Goal: Task Accomplishment & Management: Manage account settings

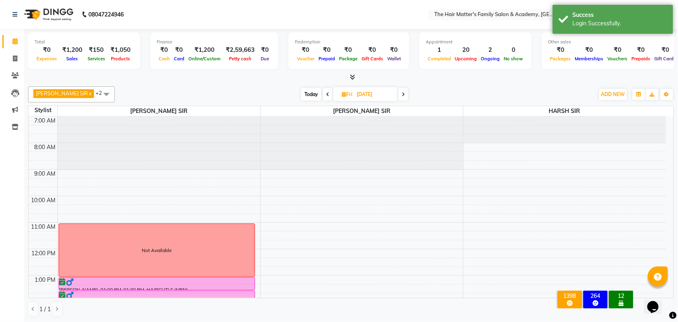
click at [311, 93] on span "Today" at bounding box center [311, 94] width 20 height 12
type input "[DATE]"
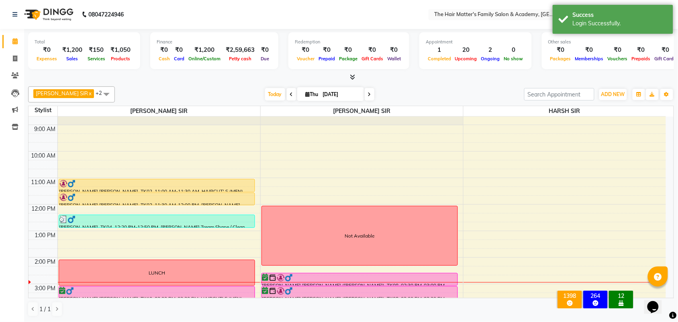
scroll to position [20, 0]
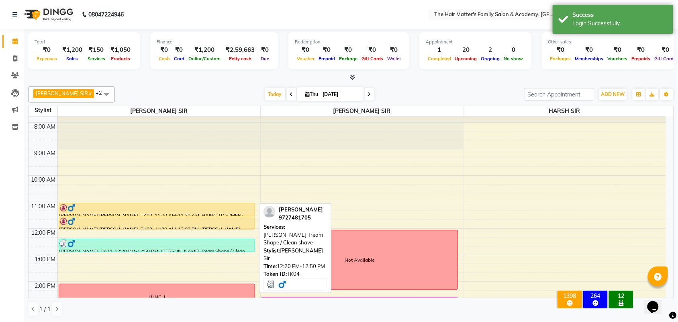
click at [176, 244] on div at bounding box center [156, 243] width 195 height 8
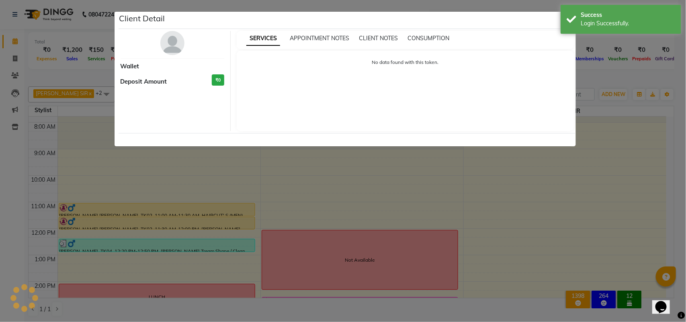
select select "3"
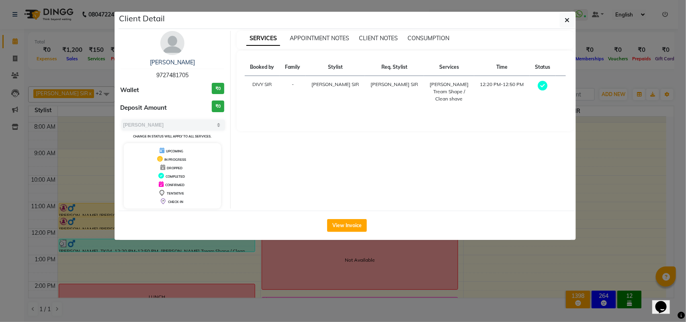
click at [237, 262] on ngb-modal-window "Client Detail ALDRON [PERSON_NAME] 9727481705 Wallet ₹0 Deposit Amount ₹0 Selec…" at bounding box center [343, 161] width 686 height 322
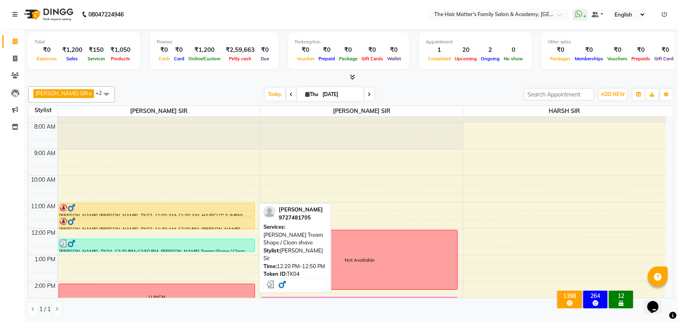
click at [189, 246] on div at bounding box center [156, 243] width 195 height 8
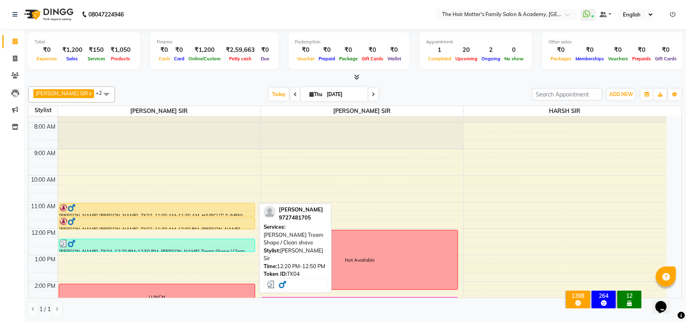
select select "3"
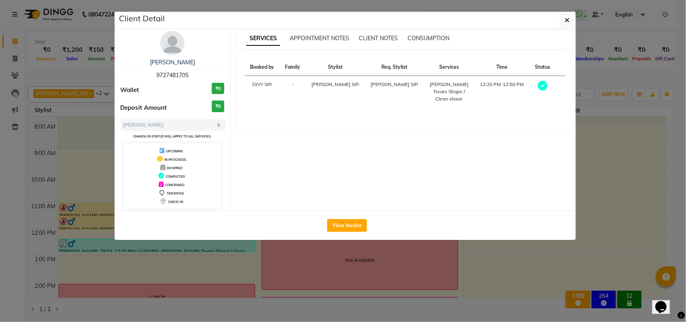
click at [244, 270] on ngb-modal-window "Client Detail ALDRON [PERSON_NAME] 9727481705 Wallet ₹0 Deposit Amount ₹0 Selec…" at bounding box center [343, 161] width 686 height 322
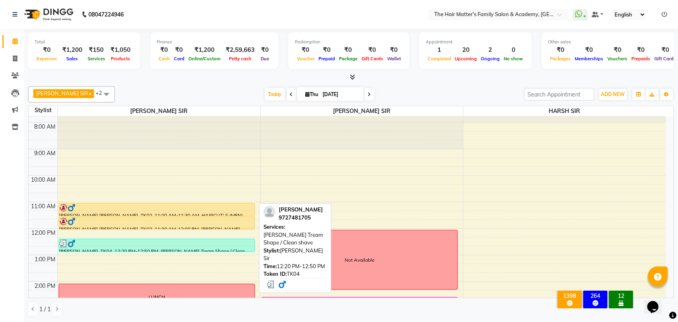
scroll to position [188, 0]
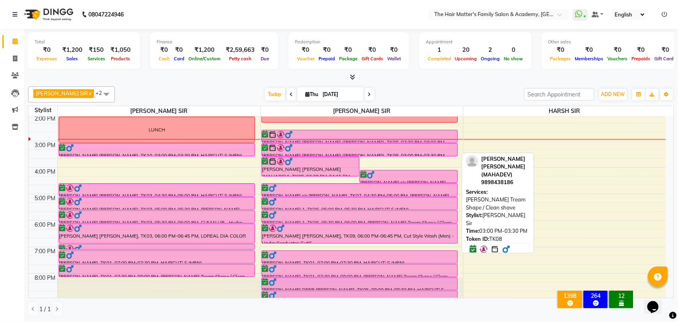
click at [298, 146] on div at bounding box center [359, 148] width 195 height 8
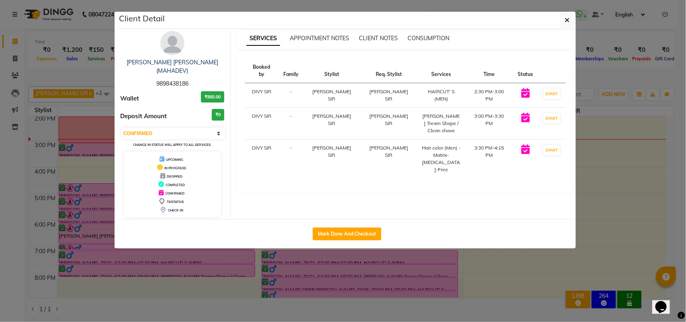
click at [208, 91] on h3 "₹950.00" at bounding box center [212, 97] width 23 height 12
click at [551, 89] on button "START" at bounding box center [551, 94] width 16 height 10
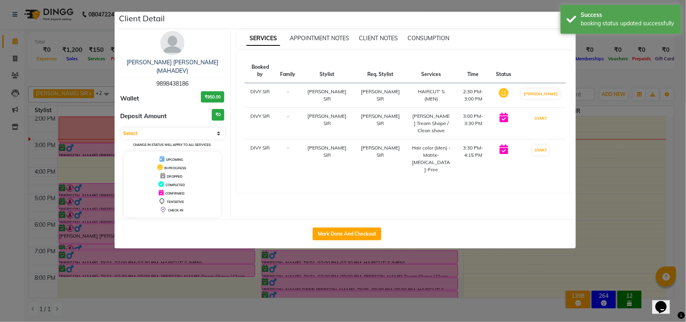
click at [547, 113] on button "START" at bounding box center [540, 118] width 16 height 10
click at [547, 145] on button "START" at bounding box center [540, 150] width 16 height 10
select select "1"
click at [611, 162] on ngb-modal-window "Client Detail [PERSON_NAME] [PERSON_NAME] (MAHADEV) 9898438186 Wallet ₹950.00 D…" at bounding box center [343, 161] width 686 height 322
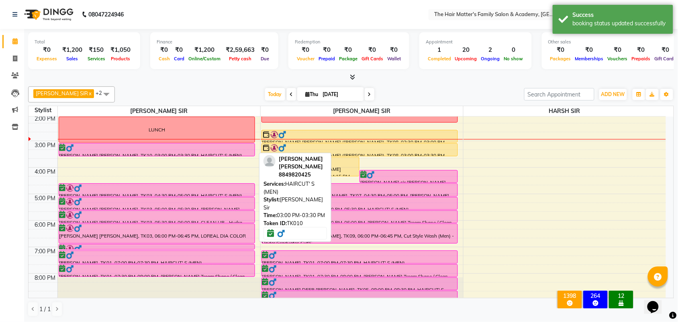
click at [227, 148] on div at bounding box center [156, 148] width 195 height 8
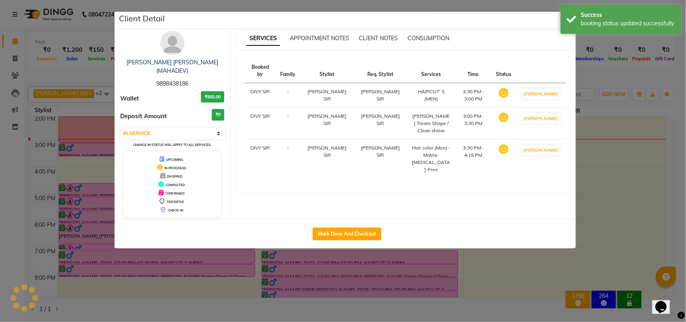
select select "6"
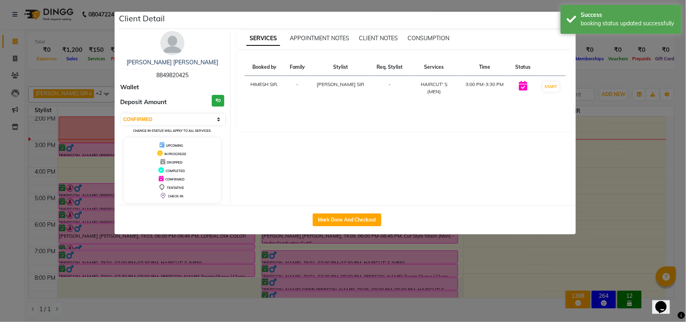
click at [606, 79] on ngb-modal-window "Client Detail [PERSON_NAME] [PERSON_NAME] 8849820425 Wallet Deposit Amount ₹0 S…" at bounding box center [343, 161] width 686 height 322
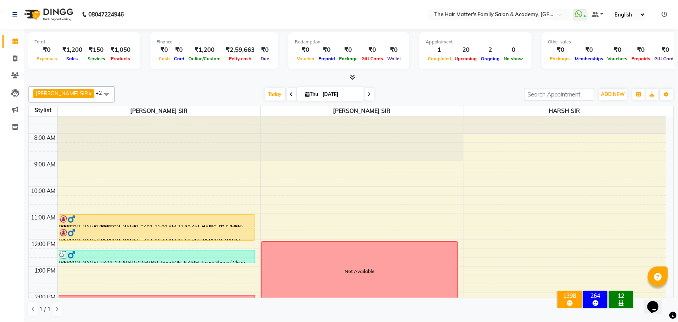
scroll to position [0, 0]
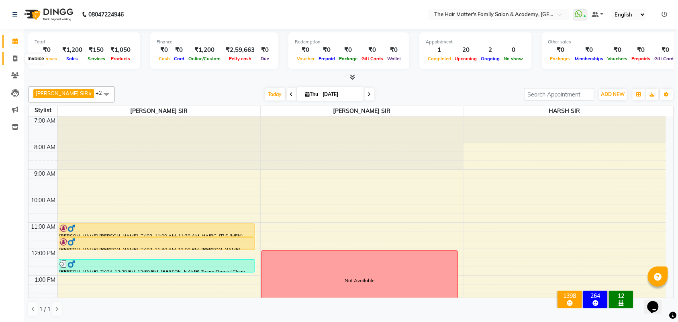
click at [13, 57] on icon at bounding box center [15, 58] width 4 height 6
select select "5980"
select select "service"
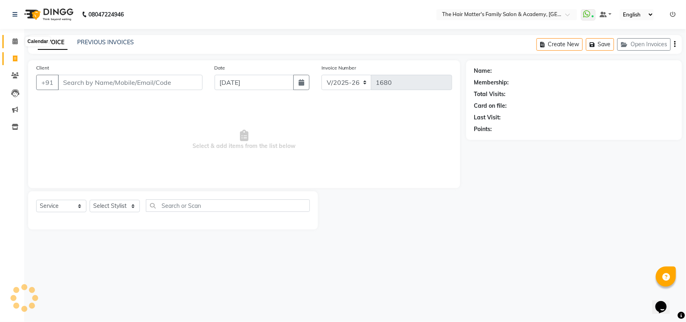
click at [19, 43] on span at bounding box center [15, 41] width 14 height 9
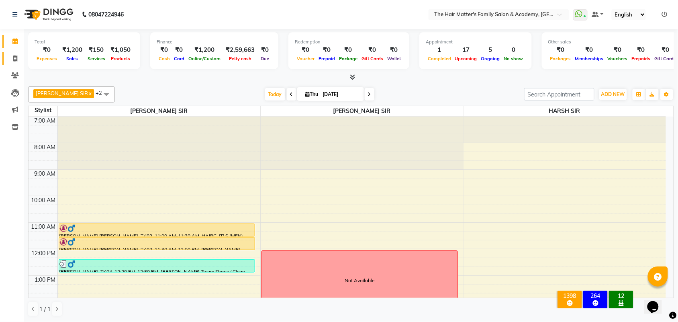
click at [14, 52] on link "Invoice" at bounding box center [11, 58] width 19 height 13
select select "5980"
select select "service"
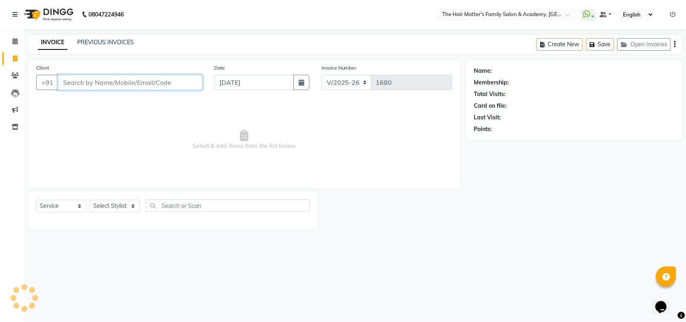
click at [81, 83] on input "Client" at bounding box center [130, 82] width 145 height 15
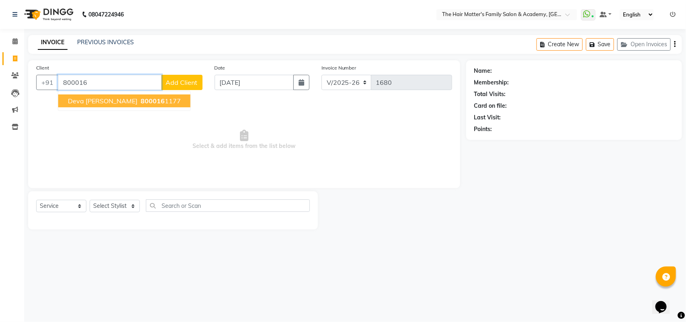
click at [59, 94] on button "deva sir mukhvas 800016 1177" at bounding box center [124, 100] width 132 height 13
type input "8000161177"
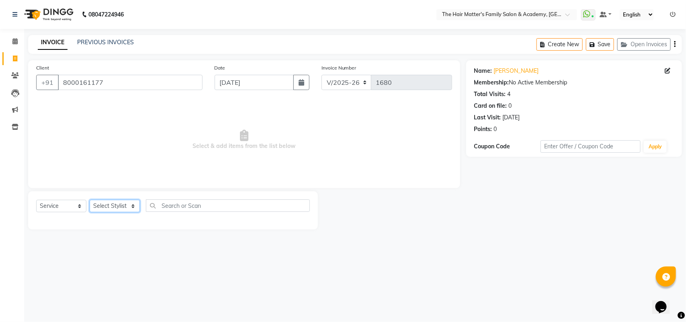
click at [118, 210] on select "Select Stylist DIVY SIR HARSH SIR HIMESH SIR. MAYANK SIR [PERSON_NAME] SIR" at bounding box center [115, 206] width 50 height 12
select select "85431"
click at [90, 200] on select "Select Stylist DIVY SIR HARSH SIR HIMESH SIR. MAYANK SIR [PERSON_NAME] SIR" at bounding box center [115, 206] width 50 height 12
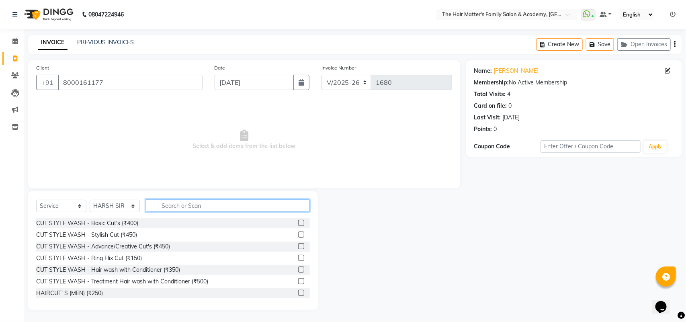
click at [193, 209] on input "text" at bounding box center [228, 205] width 164 height 12
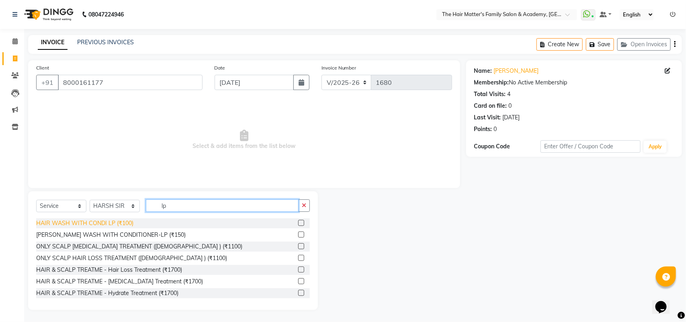
type input "lp"
click at [113, 221] on div "HAIR WASH WITH CONDI LP (₹100)" at bounding box center [84, 223] width 97 height 8
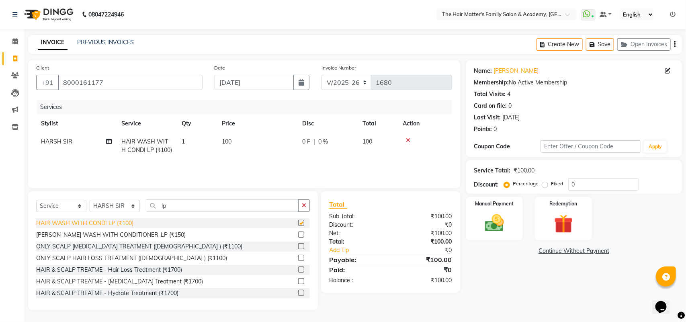
checkbox input "false"
click at [195, 198] on div "Select Service Product Membership Package Voucher Prepaid Gift Card Select Styl…" at bounding box center [173, 250] width 290 height 119
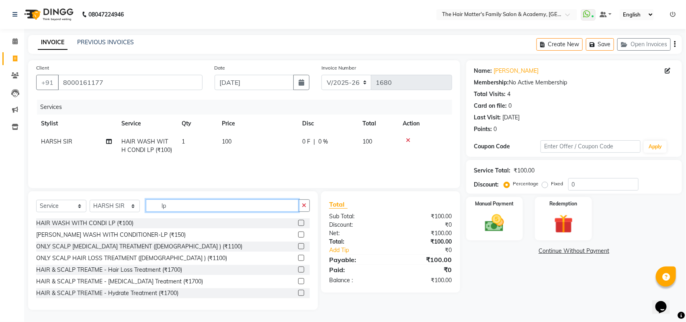
click at [195, 205] on input "lp" at bounding box center [222, 205] width 153 height 12
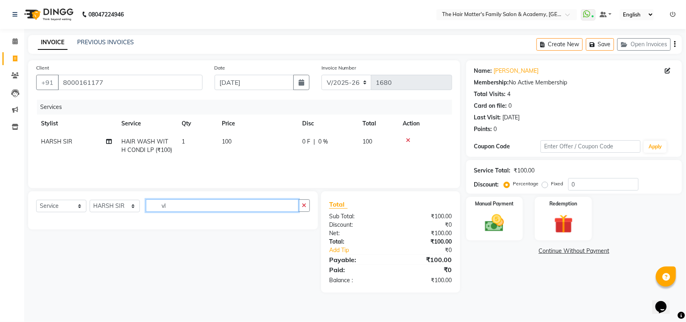
type input "v"
type input "clean sha"
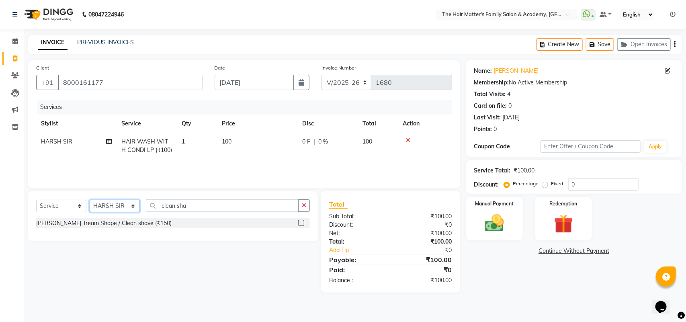
click at [114, 203] on select "Select Stylist DIVY SIR HARSH SIR HIMESH SIR. MAYANK SIR [PERSON_NAME] SIR" at bounding box center [115, 206] width 50 height 12
select select "42572"
click at [90, 200] on select "Select Stylist DIVY SIR HARSH SIR HIMESH SIR. MAYANK SIR [PERSON_NAME] SIR" at bounding box center [115, 206] width 50 height 12
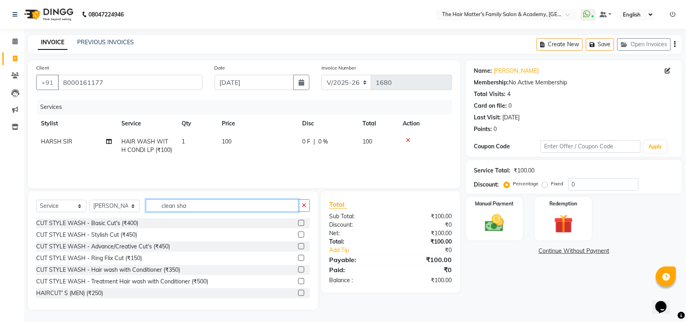
click at [223, 208] on input "clean sha" at bounding box center [222, 205] width 153 height 12
click at [214, 205] on input "clean sha" at bounding box center [222, 205] width 153 height 12
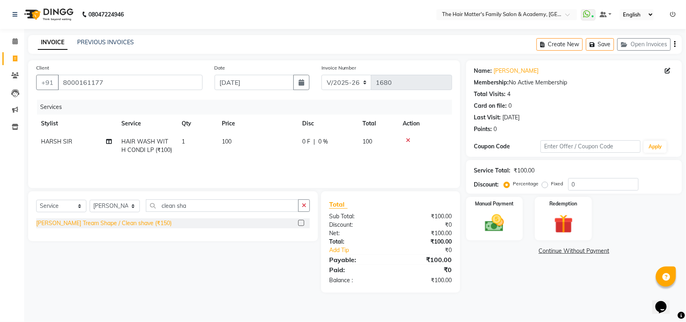
click at [130, 221] on div "[PERSON_NAME] Tream Shape / Clean shave (₹150)" at bounding box center [103, 223] width 135 height 8
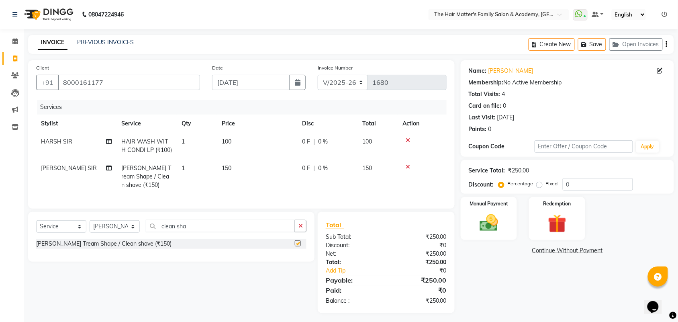
checkbox input "false"
click at [546, 186] on label "Fixed" at bounding box center [552, 183] width 12 height 7
click at [540, 186] on input "Fixed" at bounding box center [541, 184] width 6 height 6
radio input "true"
drag, startPoint x: 577, startPoint y: 181, endPoint x: 551, endPoint y: 188, distance: 26.9
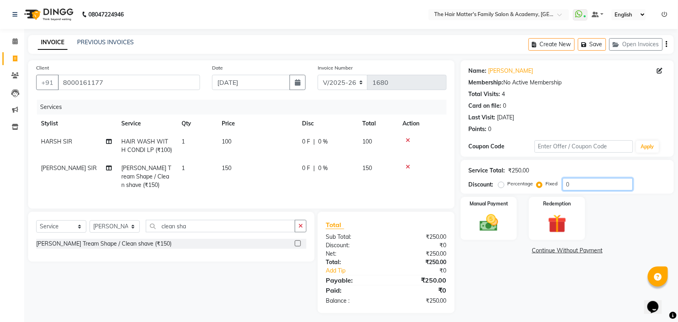
click at [551, 188] on div "Percentage Fixed 0" at bounding box center [566, 184] width 133 height 12
click at [508, 185] on label "Percentage" at bounding box center [521, 183] width 26 height 7
click at [500, 185] on input "Percentage" at bounding box center [503, 184] width 6 height 6
radio input "true"
drag, startPoint x: 619, startPoint y: 181, endPoint x: 569, endPoint y: 187, distance: 50.2
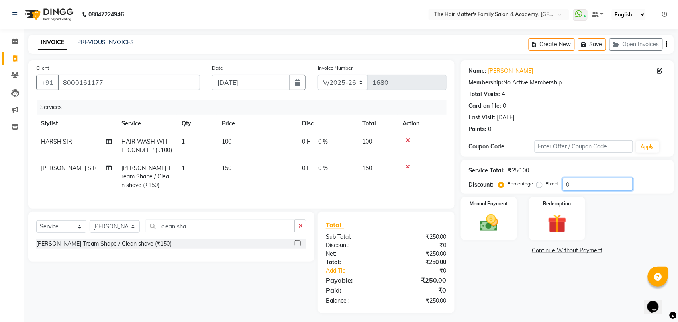
click at [569, 187] on input "0" at bounding box center [598, 184] width 70 height 12
click at [581, 187] on input "20" at bounding box center [598, 184] width 70 height 12
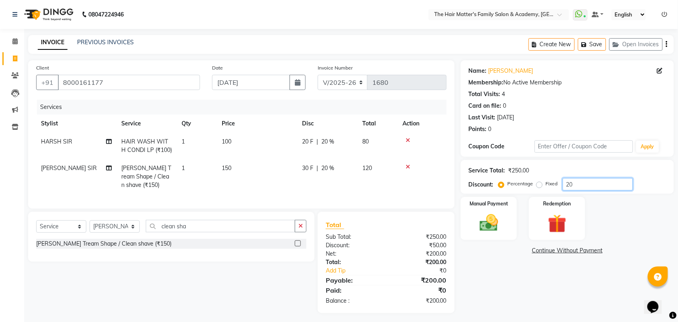
click at [628, 178] on input "20" at bounding box center [598, 184] width 70 height 12
type input "20"
click at [497, 220] on img at bounding box center [488, 223] width 31 height 22
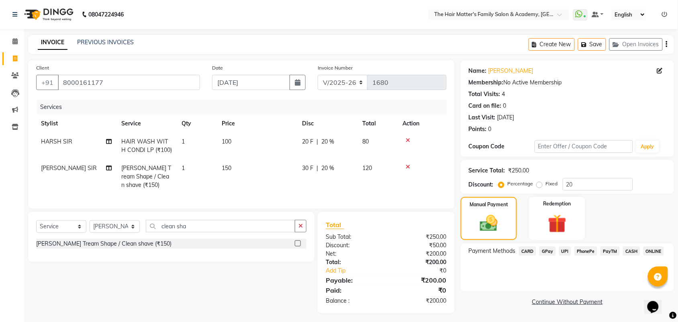
click at [631, 252] on span "CASH" at bounding box center [631, 250] width 17 height 9
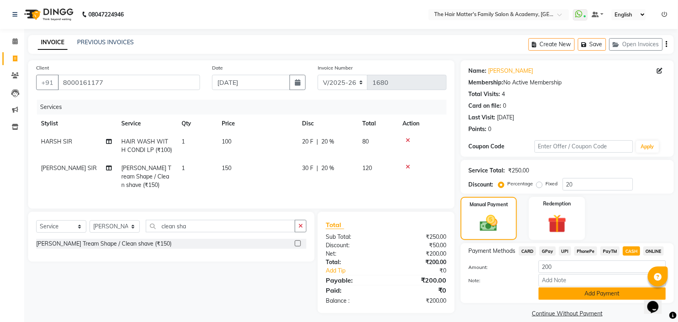
click at [596, 294] on button "Add Payment" at bounding box center [602, 293] width 127 height 12
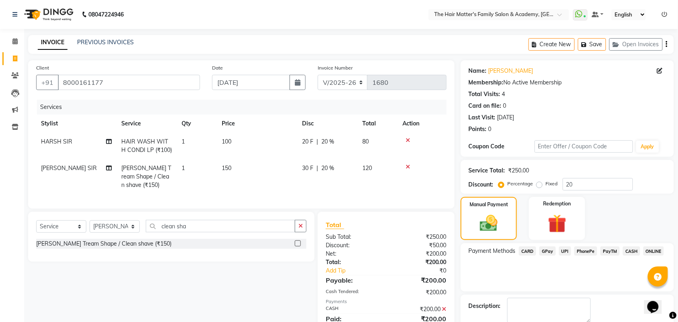
scroll to position [43, 0]
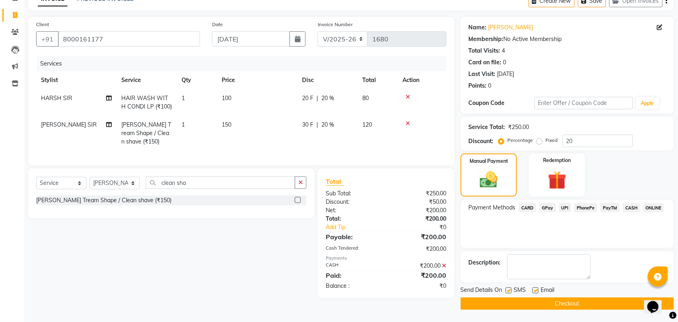
click at [538, 303] on button "Checkout" at bounding box center [567, 303] width 213 height 12
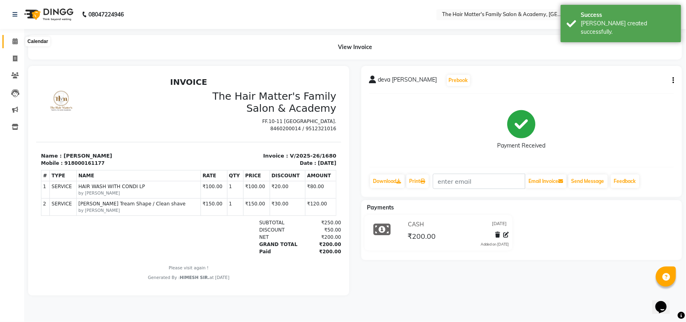
click at [16, 41] on icon at bounding box center [14, 41] width 5 height 6
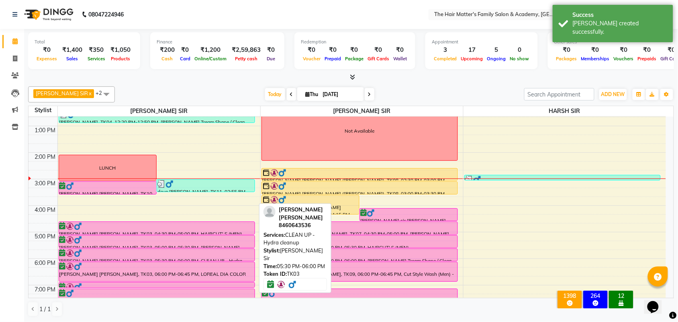
scroll to position [167, 0]
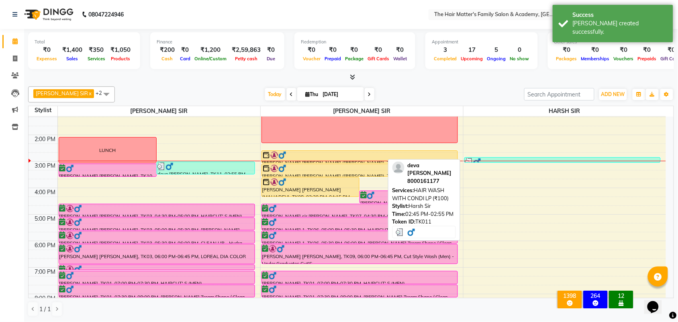
click at [508, 160] on div at bounding box center [562, 162] width 195 height 8
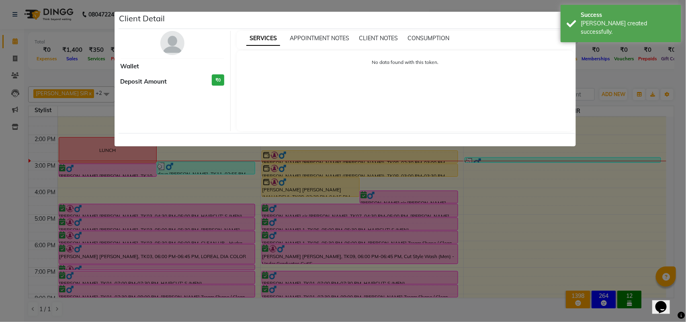
select select "3"
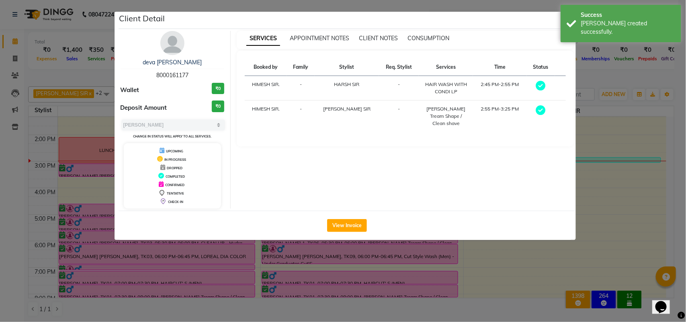
click at [621, 198] on ngb-modal-window "Client Detail deva sir mukhvas 8000161177 Wallet ₹0 Deposit Amount ₹0 Select MA…" at bounding box center [343, 161] width 686 height 322
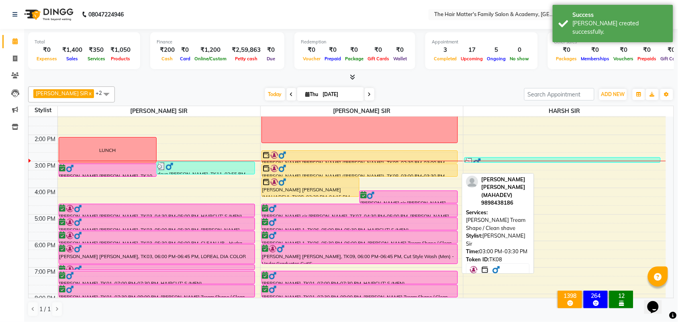
click at [343, 171] on div at bounding box center [359, 168] width 195 height 8
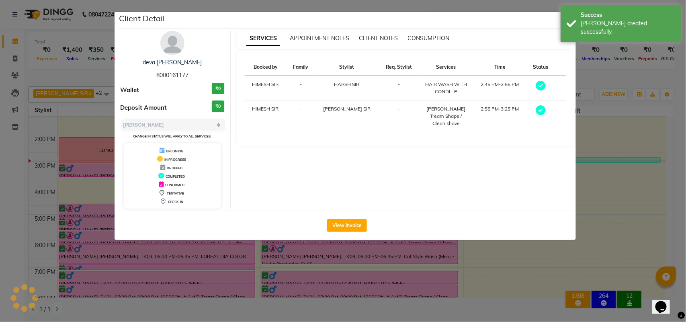
select select "1"
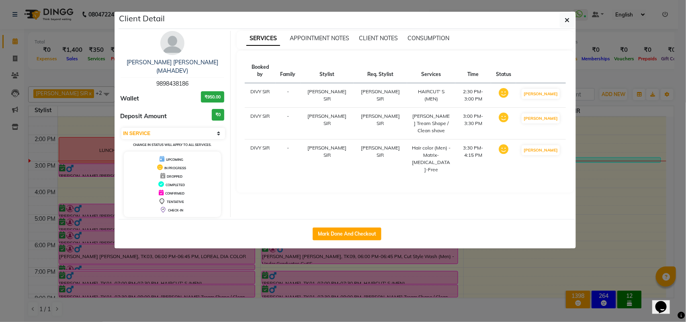
click at [579, 158] on ngb-modal-window "Client Detail [PERSON_NAME] [PERSON_NAME] (MAHADEV) 9898438186 Wallet ₹950.00 D…" at bounding box center [343, 161] width 686 height 322
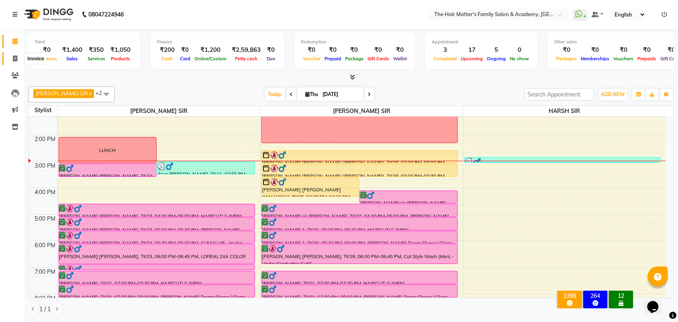
click at [11, 61] on span at bounding box center [15, 58] width 14 height 9
select select "service"
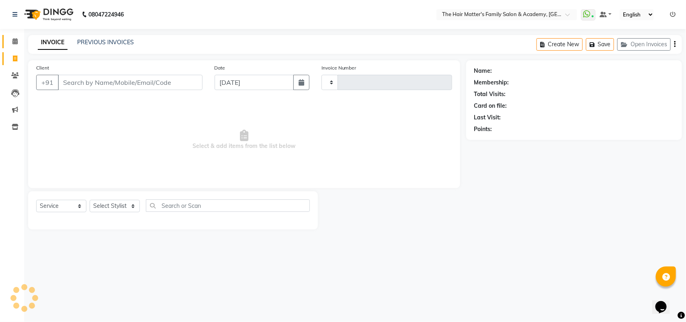
type input "1681"
select select "5980"
click at [80, 83] on input "Client" at bounding box center [130, 82] width 145 height 15
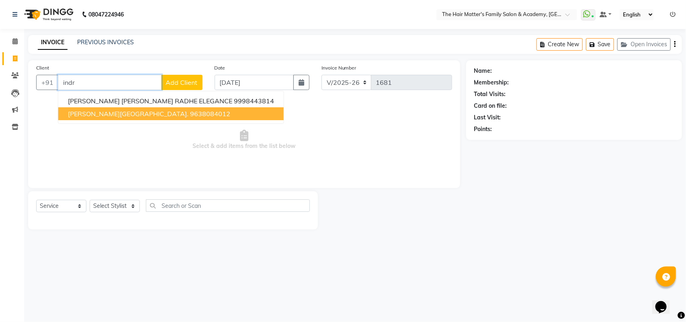
click at [89, 113] on span "[PERSON_NAME][GEOGRAPHIC_DATA]." at bounding box center [128, 114] width 121 height 8
type input "9638084012"
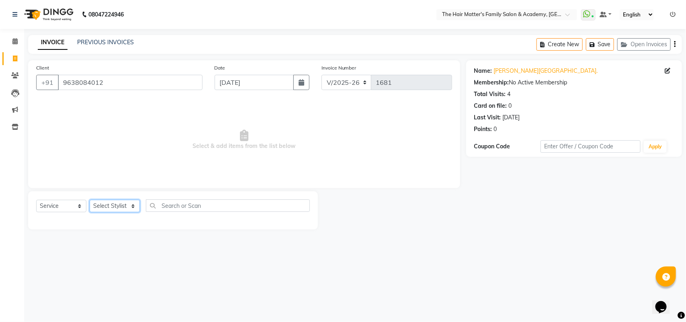
click at [130, 206] on select "Select Stylist DIVY SIR HARSH SIR HIMESH SIR. MAYANK SIR [PERSON_NAME] SIR" at bounding box center [115, 206] width 50 height 12
select select "42572"
click at [90, 200] on select "Select Stylist DIVY SIR HARSH SIR HIMESH SIR. MAYANK SIR [PERSON_NAME] SIR" at bounding box center [115, 206] width 50 height 12
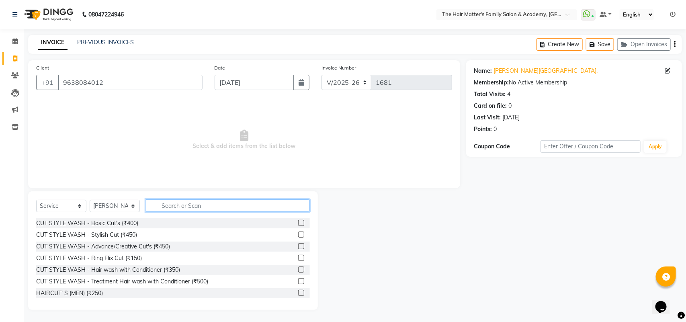
click at [194, 207] on input "text" at bounding box center [228, 205] width 164 height 12
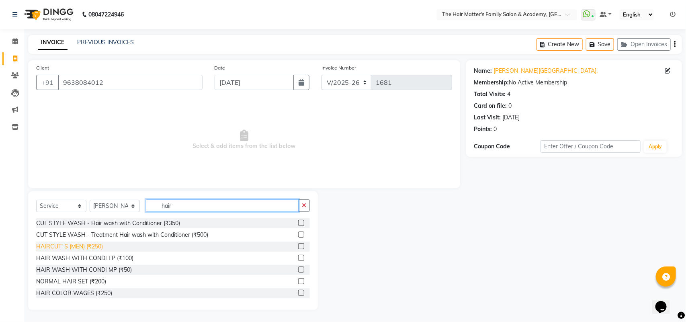
type input "hair"
click at [87, 242] on div "HAIRCUT' S (MEN) (₹250)" at bounding box center [69, 246] width 67 height 8
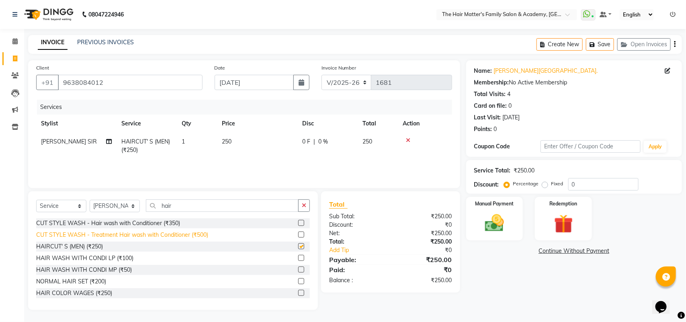
checkbox input "false"
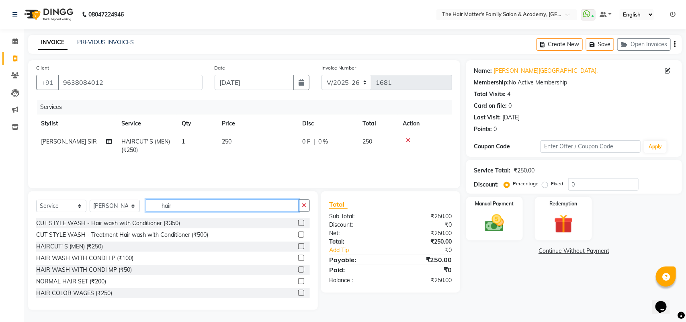
click at [194, 204] on input "hair" at bounding box center [222, 205] width 153 height 12
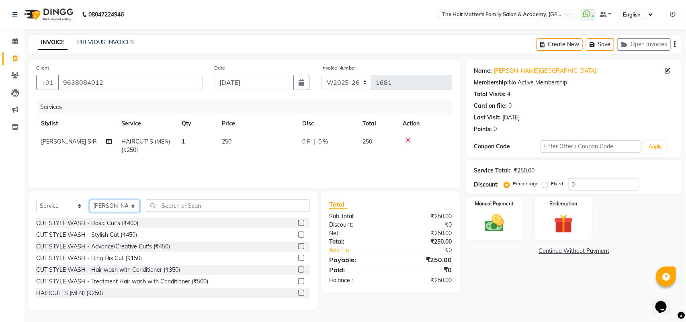
click at [131, 203] on select "Select Stylist DIVY SIR HARSH SIR HIMESH SIR. MAYANK SIR [PERSON_NAME] SIR" at bounding box center [115, 206] width 50 height 12
select select "85431"
click at [90, 200] on select "Select Stylist DIVY SIR HARSH SIR HIMESH SIR. MAYANK SIR [PERSON_NAME] SIR" at bounding box center [115, 206] width 50 height 12
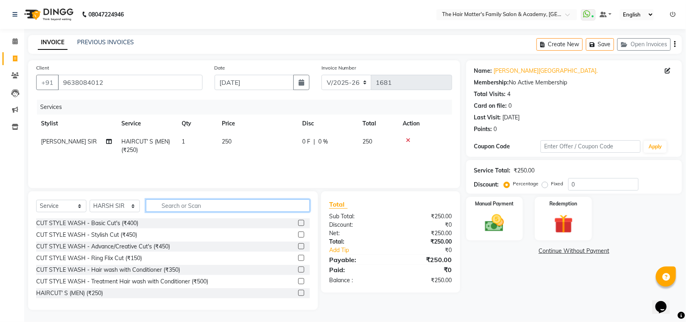
click at [189, 208] on input "text" at bounding box center [228, 205] width 164 height 12
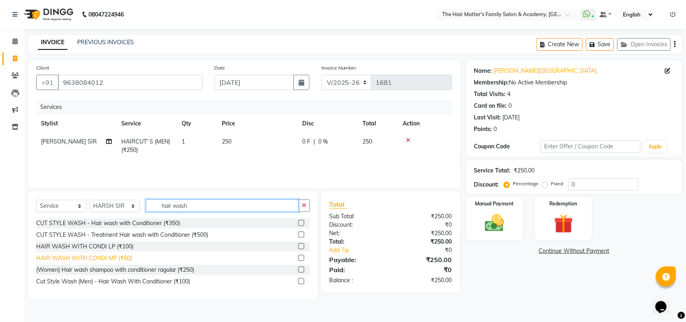
type input "hair wash"
click at [123, 257] on div "HAIR WASH WITH CONDI MP (₹50)" at bounding box center [84, 258] width 96 height 8
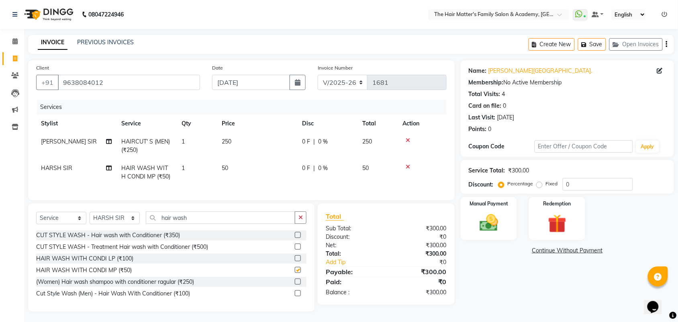
checkbox input "false"
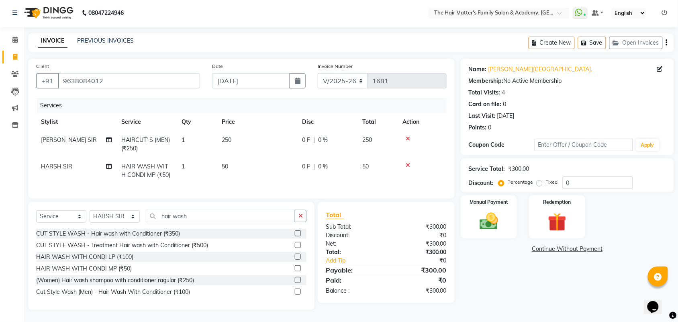
scroll to position [9, 0]
click at [501, 220] on img at bounding box center [488, 221] width 31 height 22
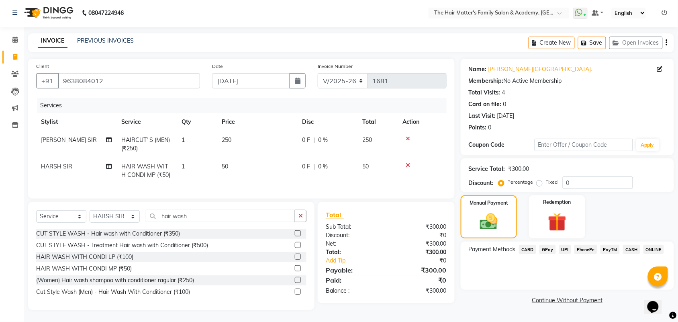
click at [628, 245] on span "CASH" at bounding box center [631, 249] width 17 height 9
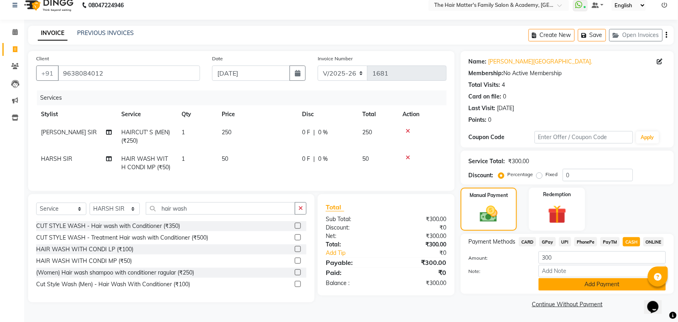
click at [569, 284] on button "Add Payment" at bounding box center [602, 284] width 127 height 12
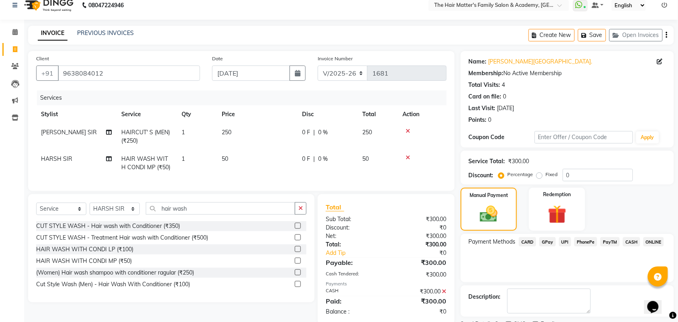
scroll to position [43, 0]
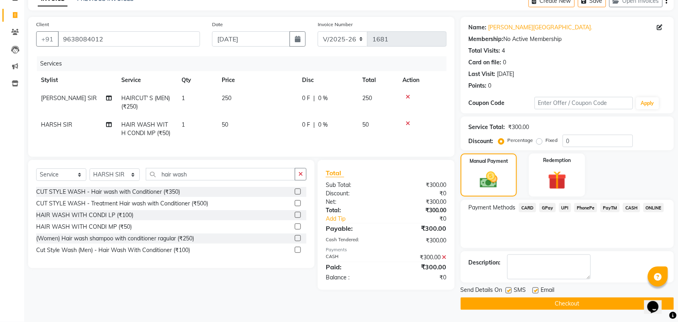
drag, startPoint x: 549, startPoint y: 305, endPoint x: 543, endPoint y: 304, distance: 5.6
click at [545, 305] on button "Checkout" at bounding box center [567, 303] width 213 height 12
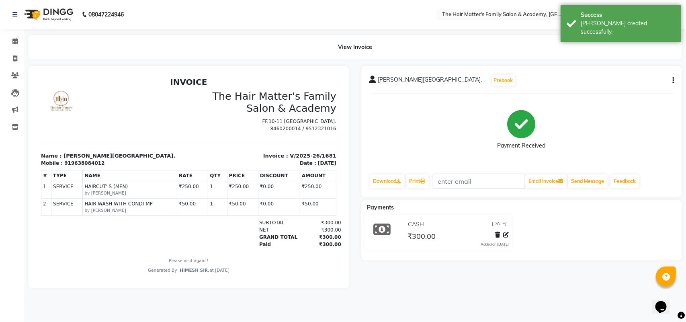
click at [14, 50] on li "Invoice" at bounding box center [12, 58] width 24 height 17
click at [15, 46] on link "Calendar" at bounding box center [11, 41] width 19 height 13
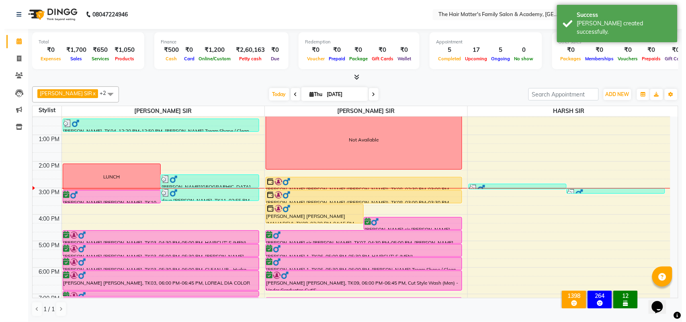
scroll to position [167, 0]
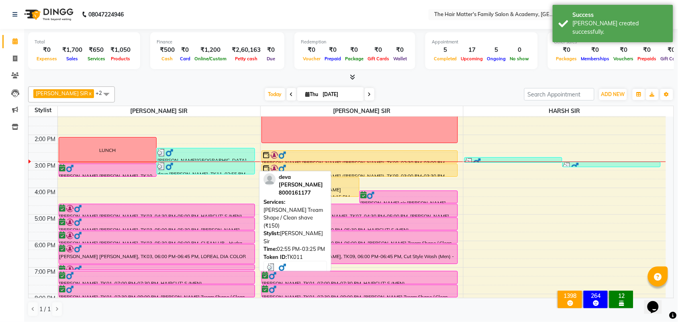
click at [196, 165] on div at bounding box center [206, 166] width 97 height 8
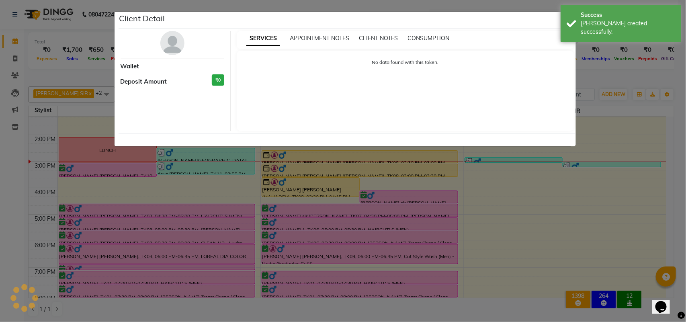
select select "3"
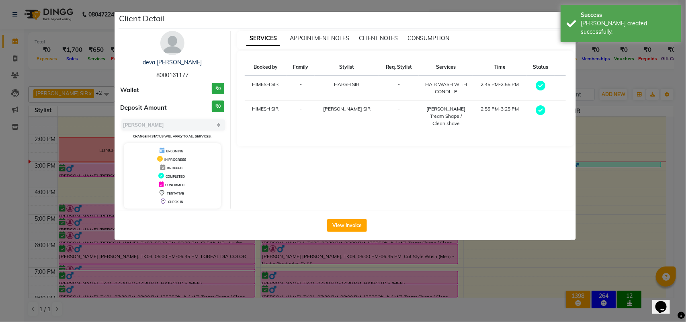
drag, startPoint x: 585, startPoint y: 79, endPoint x: 565, endPoint y: 99, distance: 29.0
click at [585, 81] on ngb-modal-window "Client Detail deva sir mukhvas 8000161177 Wallet ₹0 Deposit Amount ₹0 Select MA…" at bounding box center [343, 161] width 686 height 322
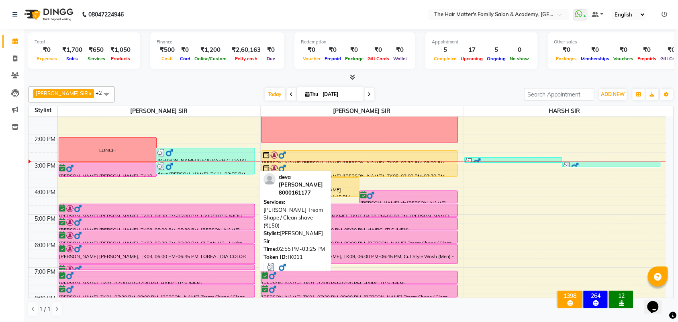
click at [227, 167] on div at bounding box center [206, 166] width 97 height 8
select select "3"
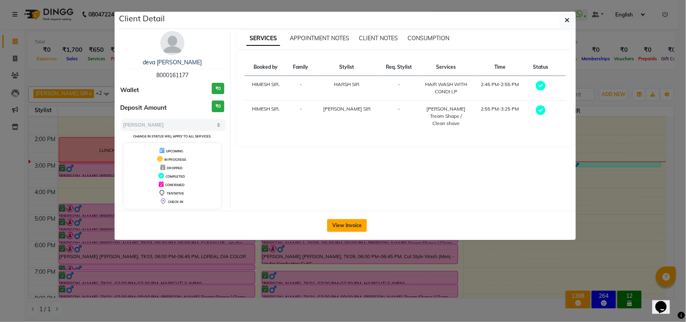
click at [338, 221] on button "View Invoice" at bounding box center [347, 225] width 40 height 13
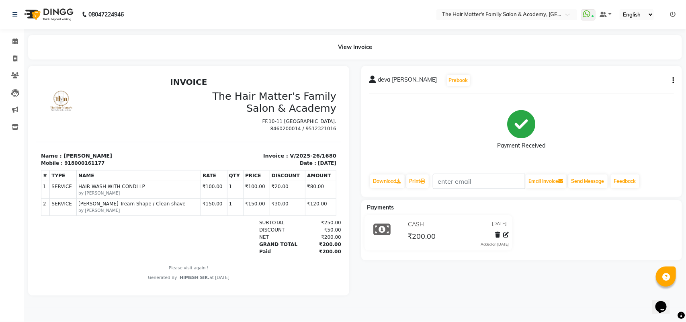
click at [676, 75] on div "deva [PERSON_NAME] Prebook Payment Received Download Print Email Invoice Send M…" at bounding box center [521, 131] width 321 height 131
click at [672, 83] on button "button" at bounding box center [671, 80] width 5 height 8
click at [603, 96] on div "Edit Invoice" at bounding box center [619, 95] width 82 height 10
select select "service"
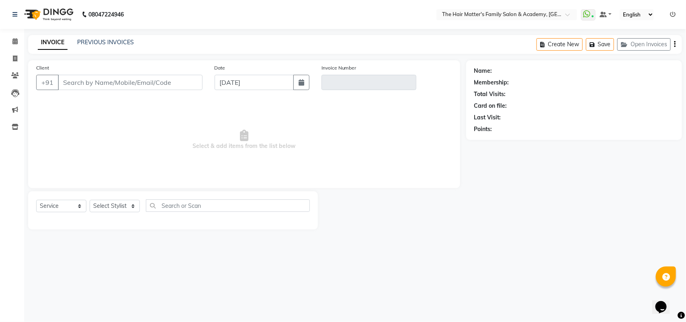
type input "8000161177"
type input "V/2025-26/1680"
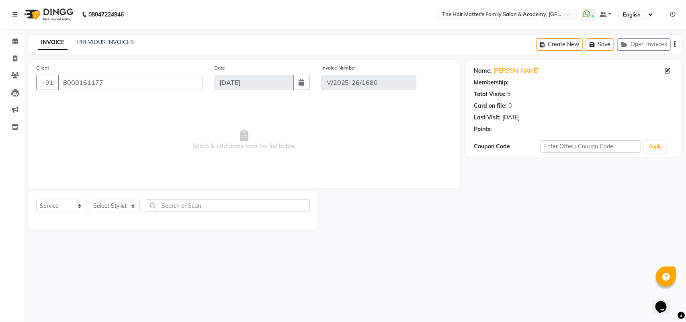
select select "select"
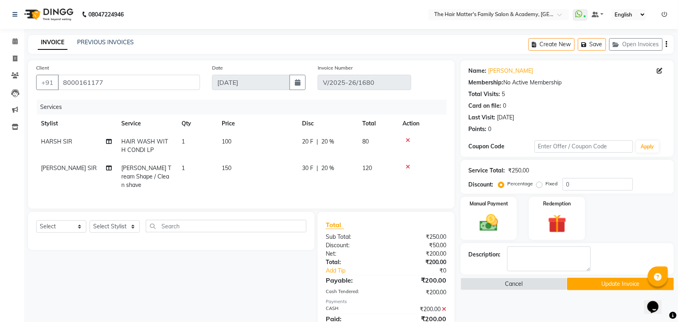
click at [73, 143] on td "HARSH SIR" at bounding box center [76, 146] width 80 height 27
select select "85431"
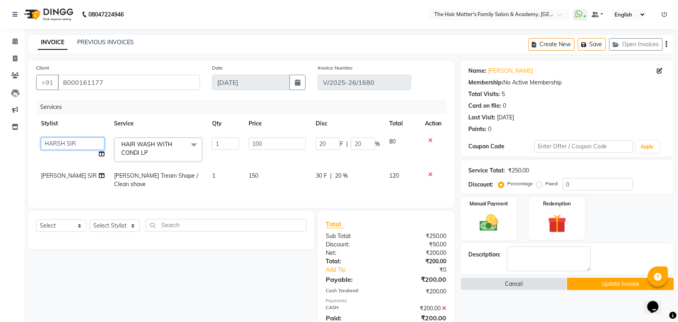
click at [71, 141] on select "DIVY [PERSON_NAME] SIR HIMESH [PERSON_NAME] SIR [PERSON_NAME] SIR" at bounding box center [72, 143] width 63 height 12
select select "42572"
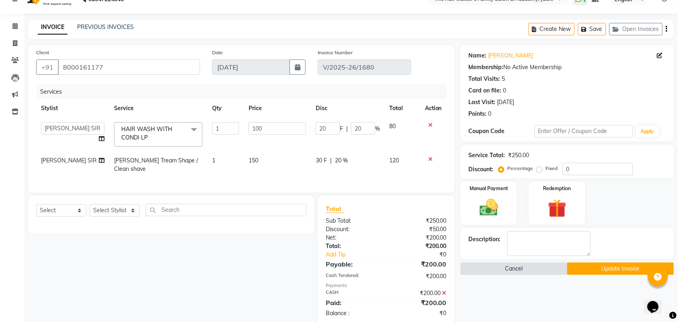
scroll to position [30, 0]
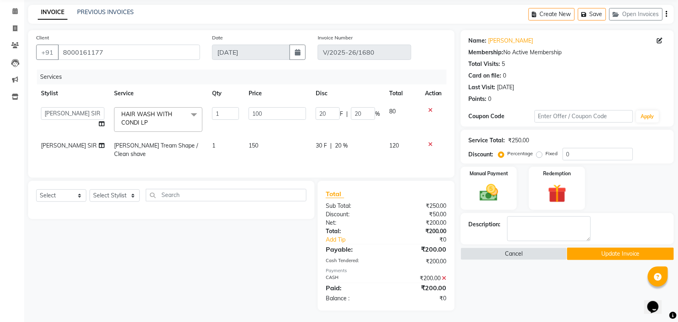
click at [585, 256] on button "Update Invoice" at bounding box center [620, 254] width 106 height 12
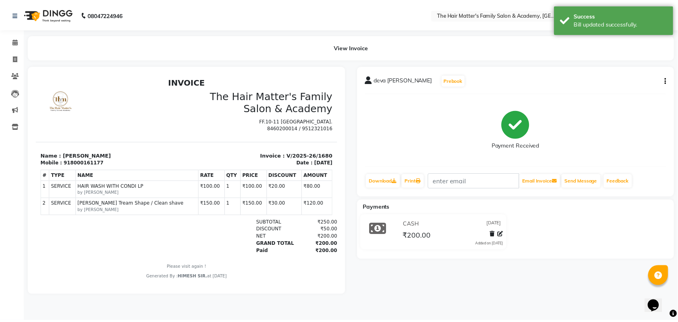
scroll to position [6, 0]
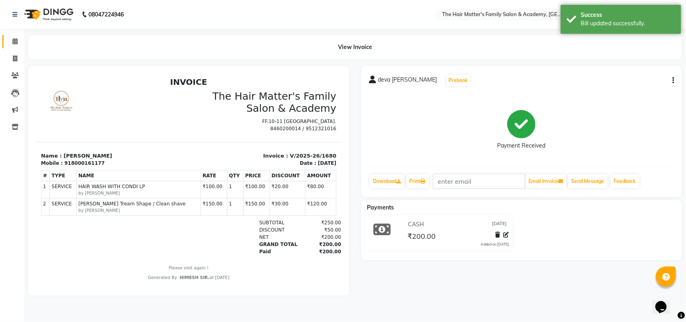
click at [8, 47] on link "Calendar" at bounding box center [11, 41] width 19 height 13
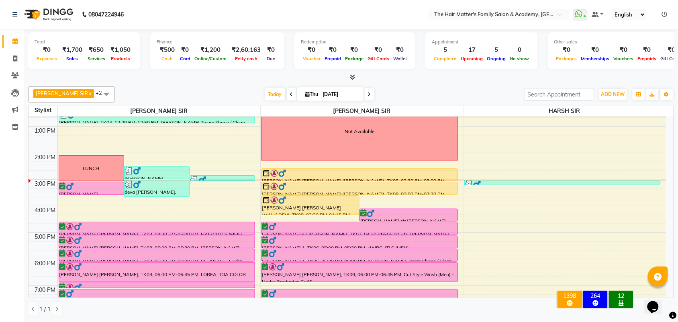
scroll to position [167, 0]
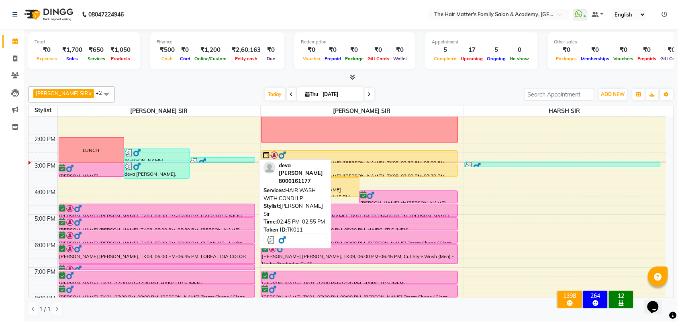
click at [214, 157] on link "deva [PERSON_NAME], TK11, 02:45 PM-02:55 PM, HAIR WASH WITH CONDI LP" at bounding box center [222, 160] width 65 height 6
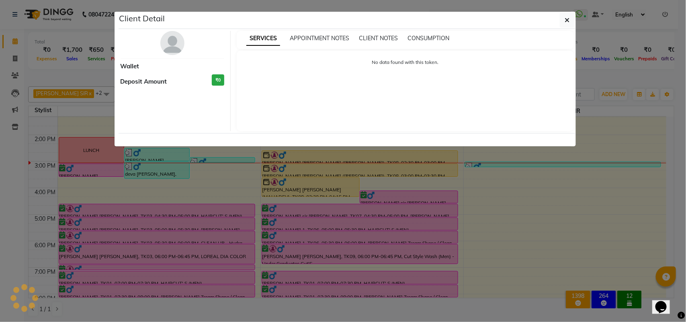
select select "3"
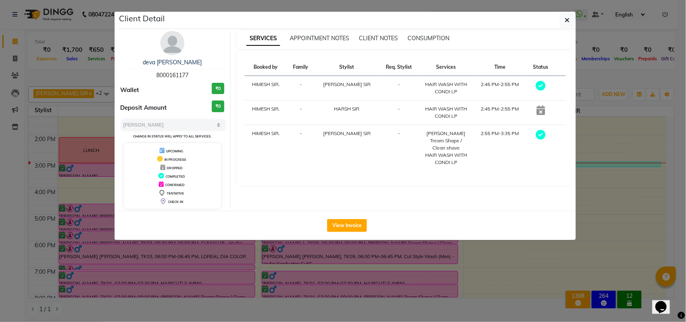
click at [569, 28] on div "Client Detail" at bounding box center [347, 20] width 457 height 17
click at [569, 20] on icon "button" at bounding box center [567, 20] width 5 height 6
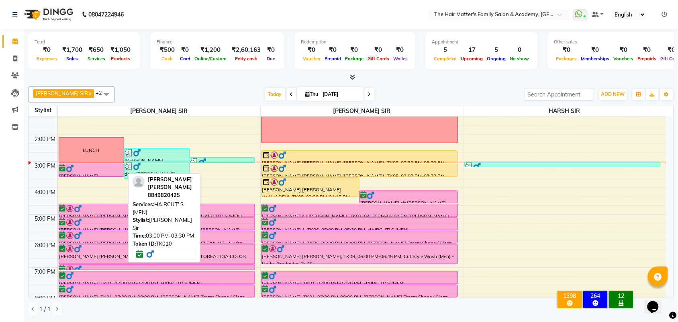
click at [103, 168] on div at bounding box center [91, 168] width 64 height 8
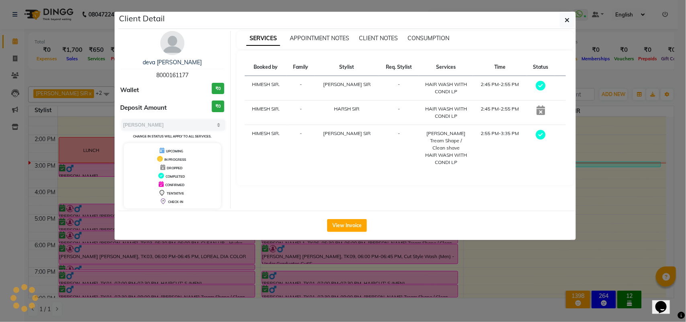
select select "6"
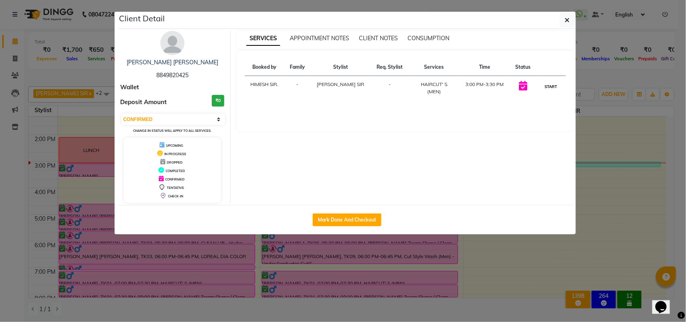
click at [543, 88] on button "START" at bounding box center [551, 87] width 16 height 10
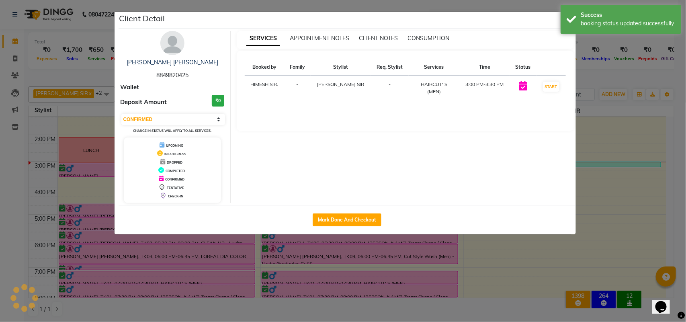
select select "1"
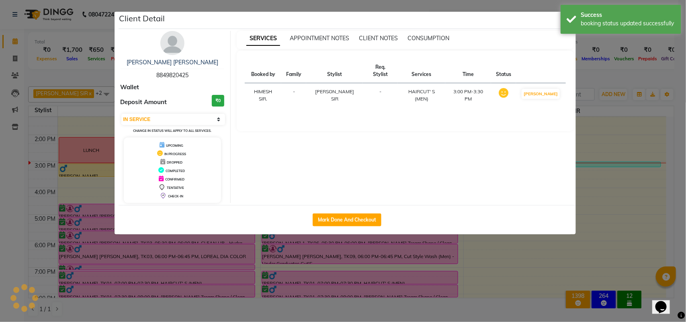
click at [581, 90] on ngb-modal-window "Client Detail [PERSON_NAME] [PERSON_NAME] 8849820425 Wallet Deposit Amount ₹0 S…" at bounding box center [343, 161] width 686 height 322
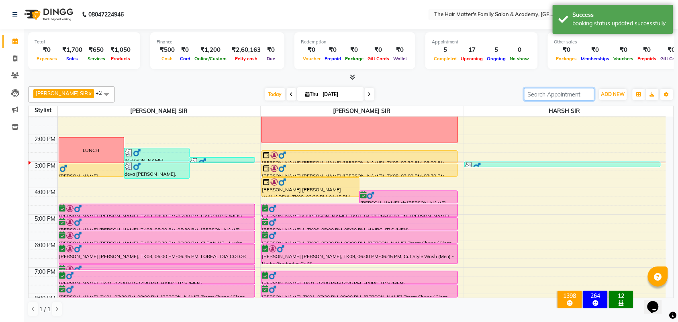
click at [579, 93] on input "search" at bounding box center [559, 94] width 70 height 12
click at [538, 87] on div "[PERSON_NAME] SIR x HARSH SIR x [PERSON_NAME] SIR x +2 Select All [PERSON_NAME]…" at bounding box center [351, 94] width 646 height 16
click at [559, 104] on div "[PERSON_NAME] SIR x HARSH SIR x [PERSON_NAME] SIR x +2 Select All [PERSON_NAME]…" at bounding box center [351, 201] width 646 height 237
click at [563, 101] on div "ADD NEW Toggle Dropdown Add Appointment Add Invoice Add Expense Add Attendance …" at bounding box center [599, 94] width 150 height 13
click at [563, 99] on input "search" at bounding box center [559, 94] width 70 height 12
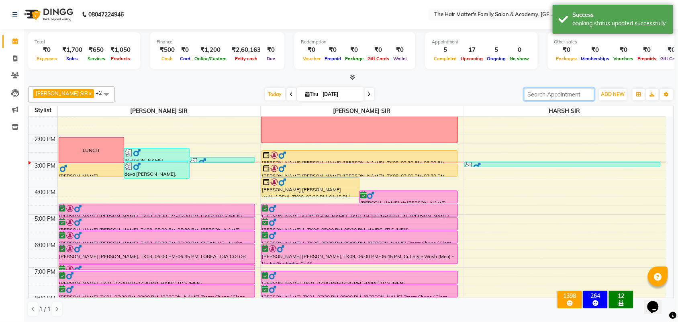
type input "😂😂😂"
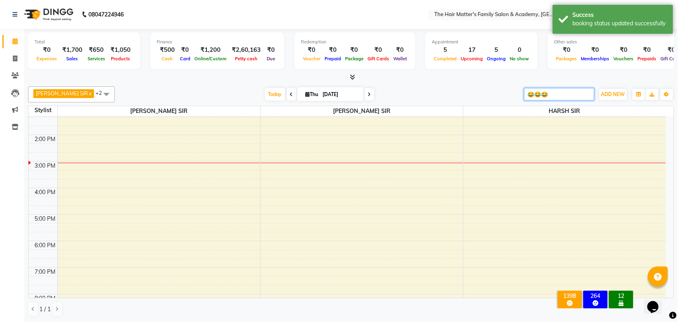
click at [568, 90] on input "😂😂😂" at bounding box center [559, 94] width 70 height 12
click at [569, 98] on input "😂😂😂" at bounding box center [559, 94] width 70 height 12
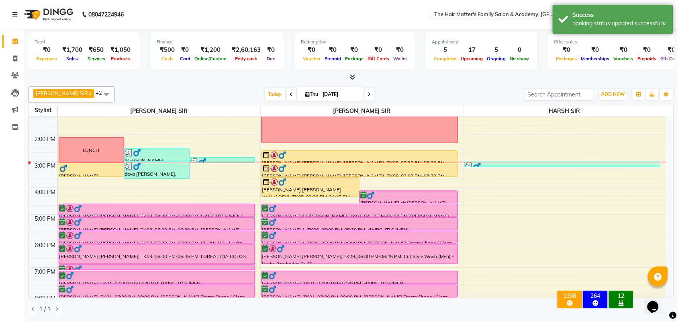
click at [563, 84] on div "[PERSON_NAME] SIR x HARSH SIR x [PERSON_NAME] SIR x +2 Select All [PERSON_NAME]…" at bounding box center [351, 201] width 646 height 237
click at [563, 81] on div at bounding box center [351, 77] width 646 height 8
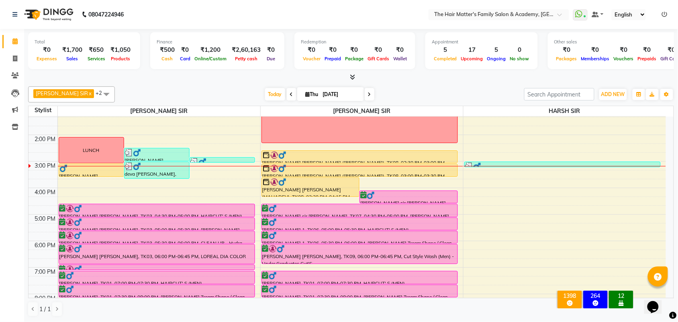
click at [354, 94] on div "[DATE] [DATE]" at bounding box center [319, 94] width 111 height 12
click at [365, 93] on span at bounding box center [370, 94] width 10 height 12
type input "[DATE]"
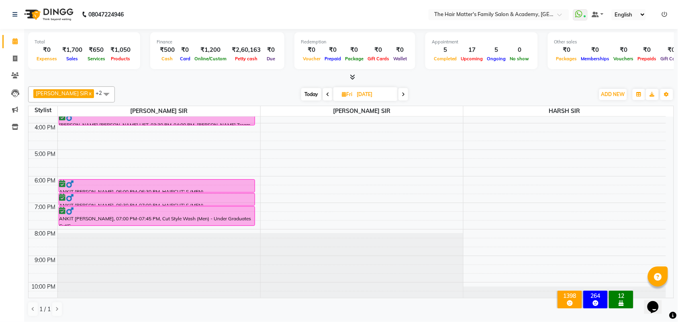
scroll to position [248, 0]
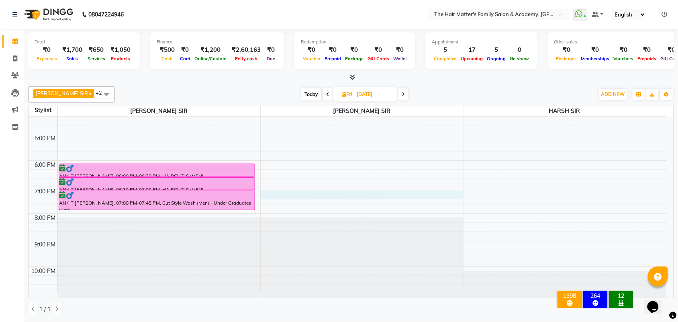
click at [264, 193] on div "7:00 AM 8:00 AM 9:00 AM 10:00 AM 11:00 AM 12:00 PM 1:00 PM 2:00 PM 3:00 PM 4:00…" at bounding box center [348, 81] width 638 height 424
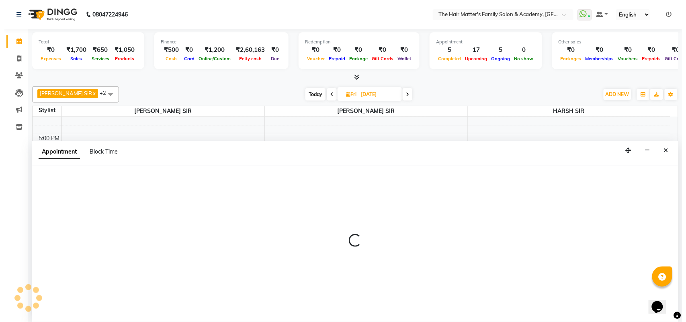
scroll to position [0, 0]
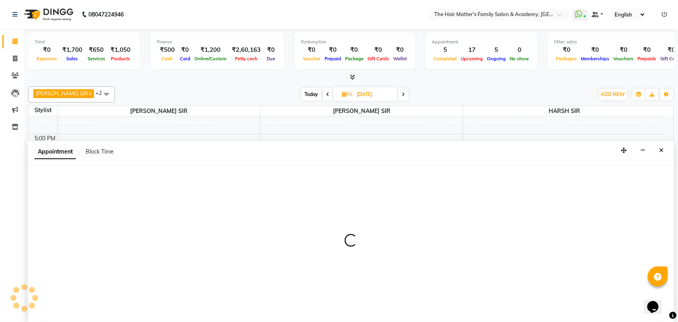
select select "43094"
select select "tentative"
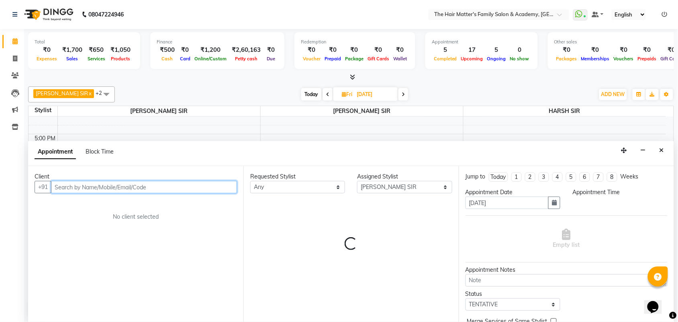
select select "1140"
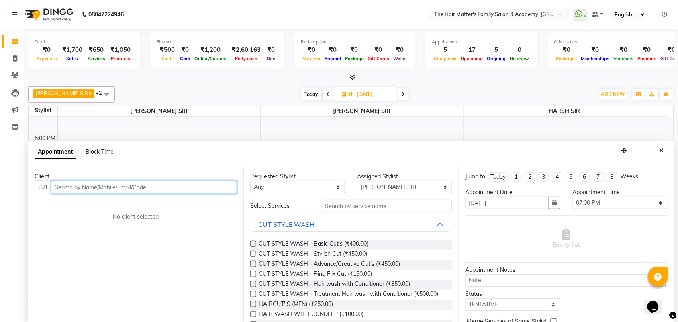
click at [188, 186] on input "text" at bounding box center [144, 187] width 186 height 12
paste input "78660 75137"
click at [74, 187] on input "78660 75137" at bounding box center [127, 187] width 153 height 12
click at [121, 188] on input "7866075137" at bounding box center [127, 187] width 153 height 12
type input "7866075137"
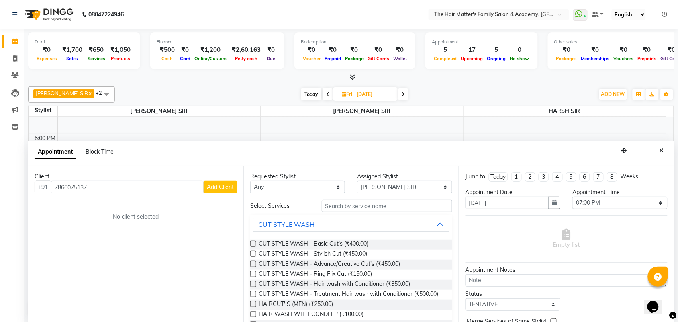
click at [209, 190] on span "Add Client" at bounding box center [220, 186] width 27 height 7
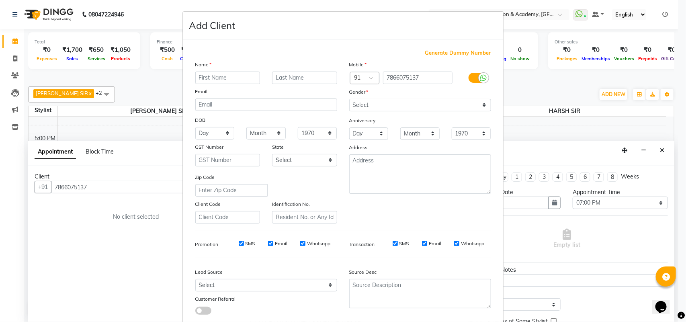
click at [219, 76] on input "text" at bounding box center [227, 78] width 65 height 12
type input "[PERSON_NAME]"
type input "MISHRA"
click at [352, 100] on select "Select [DEMOGRAPHIC_DATA] [DEMOGRAPHIC_DATA] Other Prefer Not To Say" at bounding box center [420, 105] width 142 height 12
select select "[DEMOGRAPHIC_DATA]"
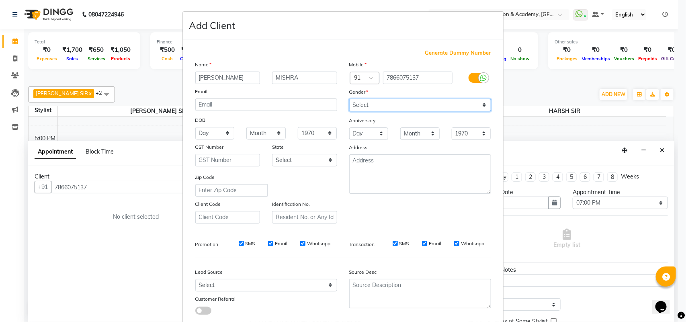
click at [349, 99] on select "Select [DEMOGRAPHIC_DATA] [DEMOGRAPHIC_DATA] Other Prefer Not To Say" at bounding box center [420, 105] width 142 height 12
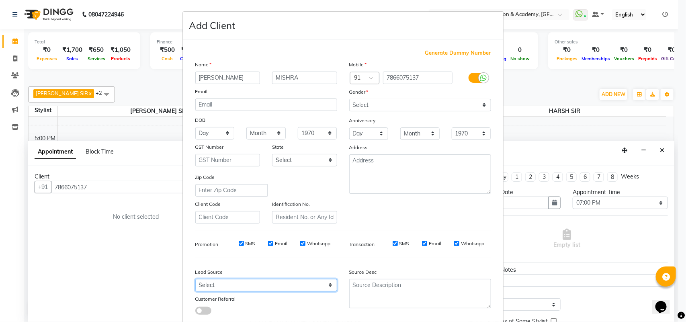
click at [238, 279] on select "Select Walk-in Referral Internet Friend Word of Mouth Advertisement Facebook Ju…" at bounding box center [266, 285] width 142 height 12
select select "45122"
click at [195, 279] on select "Select Walk-in Referral Internet Friend Word of Mouth Advertisement Facebook Ju…" at bounding box center [266, 285] width 142 height 12
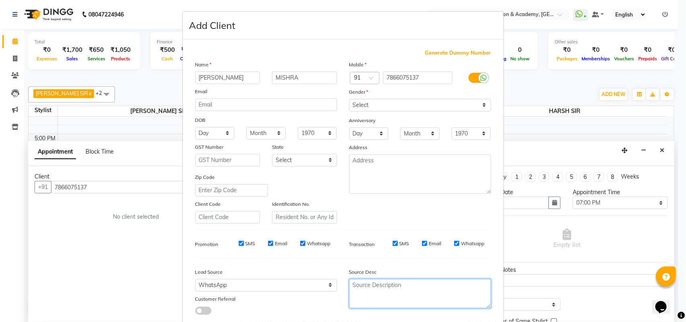
click at [384, 286] on textarea at bounding box center [420, 293] width 142 height 29
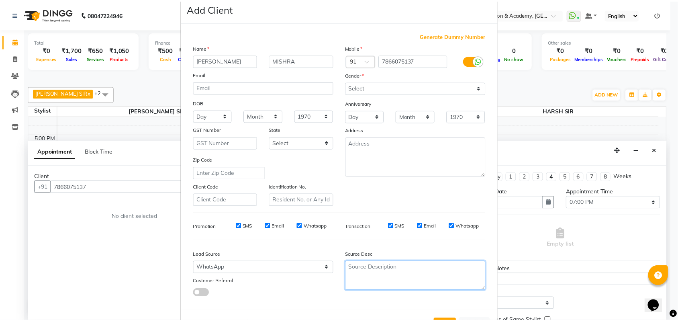
scroll to position [46, 0]
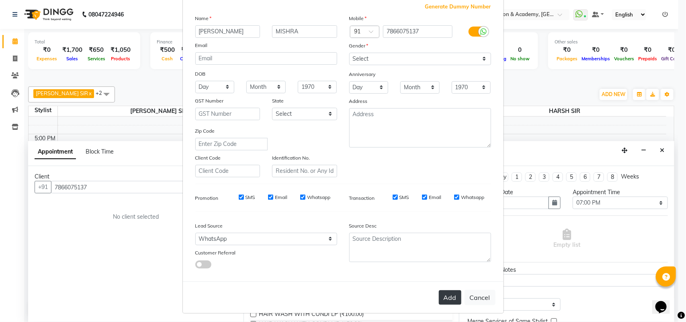
click at [441, 300] on button "Add" at bounding box center [450, 297] width 23 height 14
select select
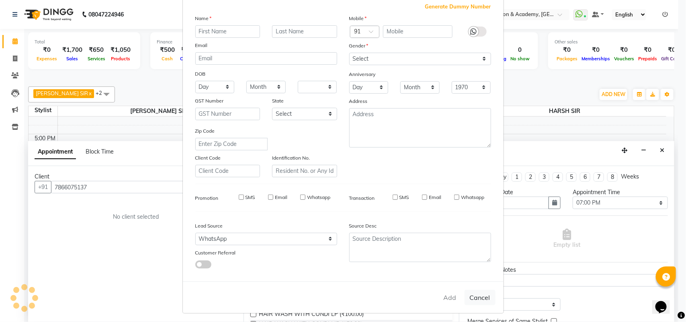
select select
checkbox input "false"
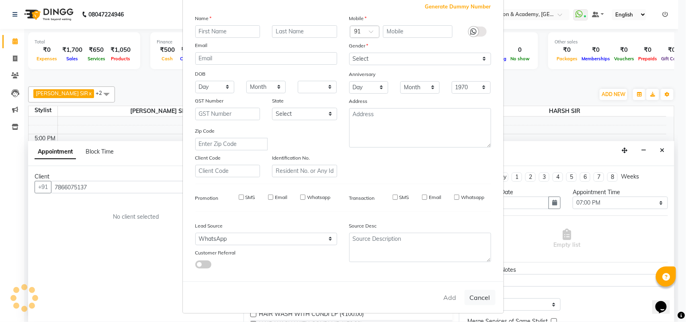
checkbox input "false"
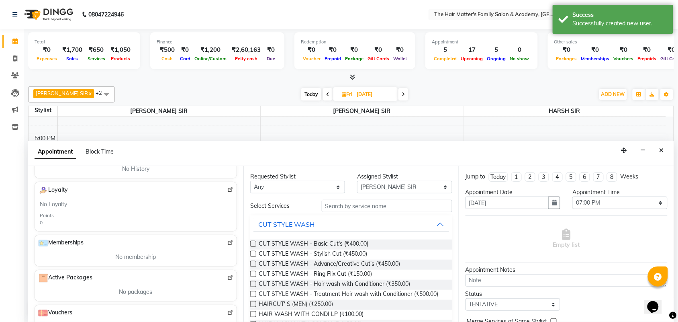
scroll to position [0, 0]
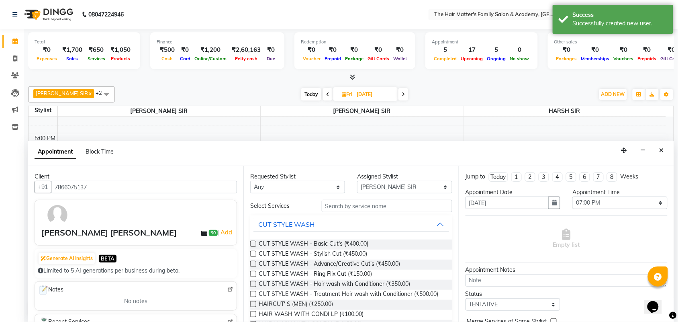
click at [201, 230] on icon at bounding box center [204, 233] width 6 height 6
click at [209, 232] on span "₹0" at bounding box center [213, 233] width 8 height 6
click at [219, 232] on link "Add" at bounding box center [226, 232] width 14 height 10
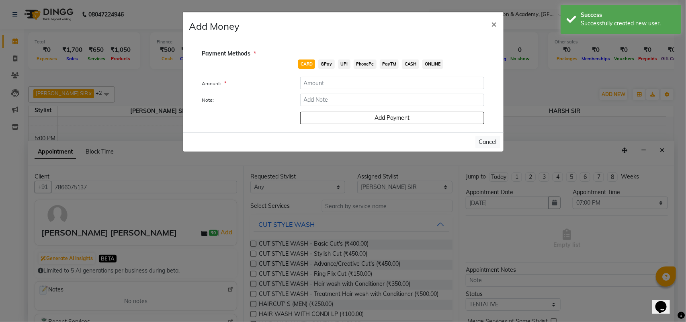
click at [340, 63] on span "UPI" at bounding box center [344, 63] width 12 height 9
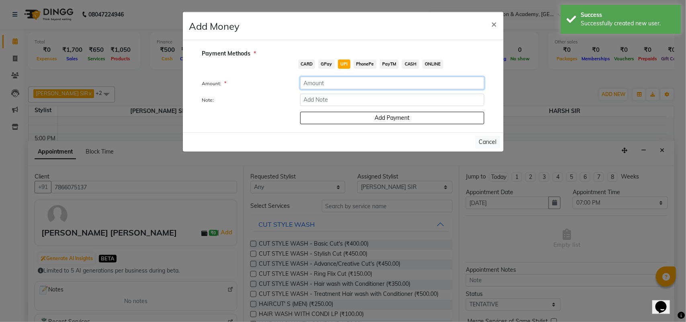
click at [336, 80] on input "number" at bounding box center [392, 83] width 184 height 12
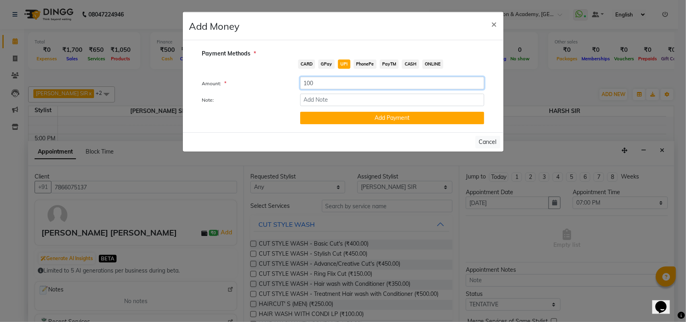
type input "100"
click at [307, 93] on form "Amount: * 100 Note: Add Payment" at bounding box center [343, 100] width 282 height 47
click at [308, 95] on input "Note:" at bounding box center [392, 100] width 184 height 12
click at [314, 92] on form "Amount: * 100 Note: Add Payment" at bounding box center [343, 100] width 282 height 47
click at [318, 99] on input "Note:" at bounding box center [392, 100] width 184 height 12
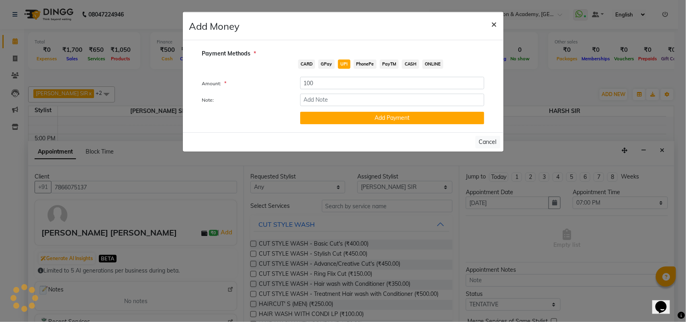
click at [497, 27] on span "×" at bounding box center [494, 24] width 6 height 12
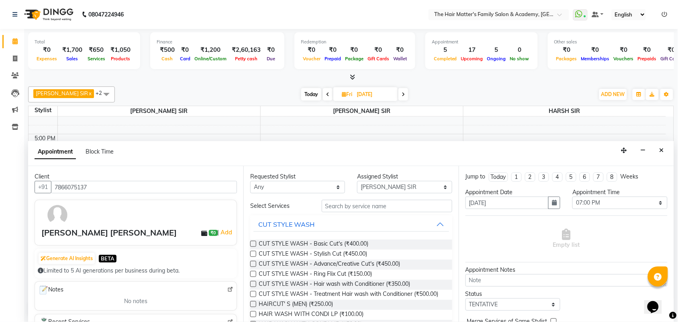
click at [201, 236] on icon at bounding box center [204, 233] width 6 height 6
click at [209, 233] on span "₹0" at bounding box center [213, 233] width 8 height 6
click at [219, 231] on link "Add" at bounding box center [226, 232] width 14 height 10
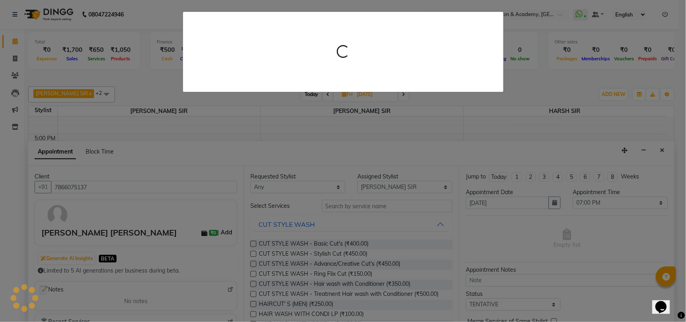
click at [212, 231] on ngb-modal-window "Loading..." at bounding box center [343, 161] width 686 height 322
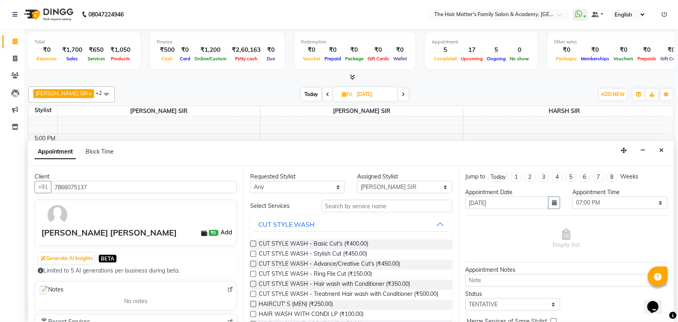
click at [219, 231] on link "Add" at bounding box center [226, 232] width 14 height 10
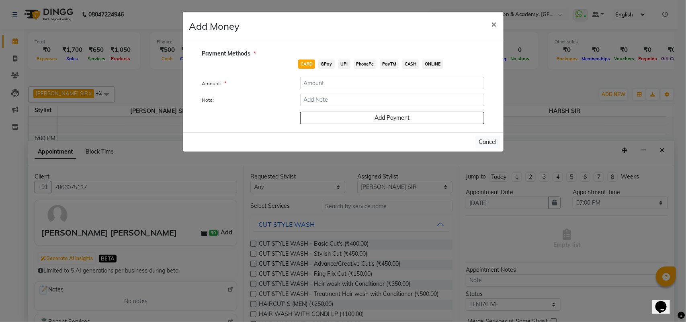
click at [212, 231] on ngb-modal-window "Add Money × Payment Methods * CARD GPay UPI PhonePe PayTM CASH ONLINE Amount: *…" at bounding box center [343, 161] width 686 height 322
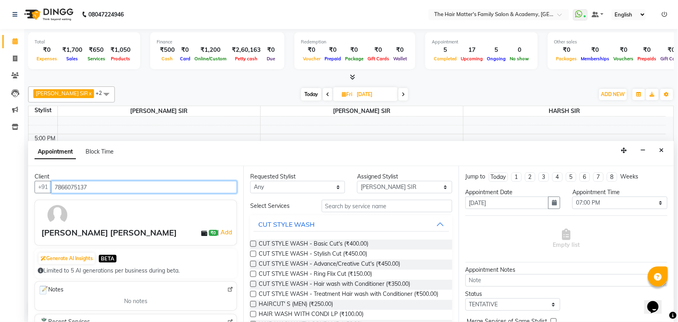
click at [98, 186] on input "7866075137" at bounding box center [144, 187] width 186 height 12
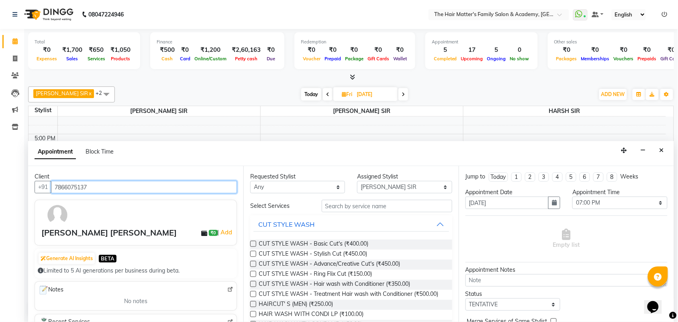
scroll to position [0, 0]
click at [152, 182] on input "7866075137" at bounding box center [144, 187] width 186 height 12
click at [156, 188] on input "7866075137" at bounding box center [144, 187] width 186 height 12
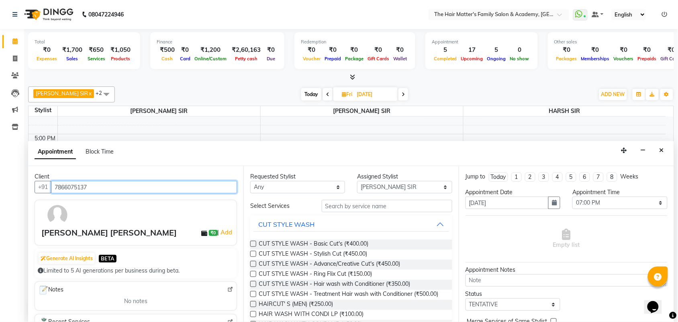
click at [158, 189] on input "7866075137" at bounding box center [144, 187] width 186 height 12
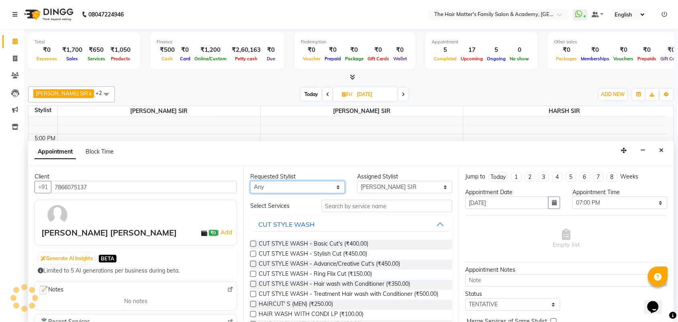
click at [262, 192] on select "Any DIVY [PERSON_NAME] SIR HIMESH [PERSON_NAME] SIR [PERSON_NAME] SIR" at bounding box center [297, 187] width 95 height 12
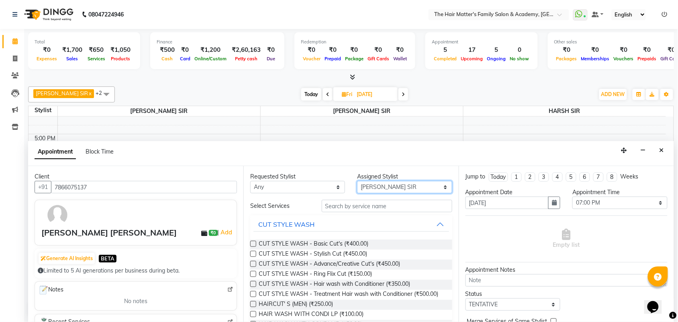
click at [371, 189] on select "Select DIVY [PERSON_NAME] SIR HIMESH [PERSON_NAME] SIR [PERSON_NAME] SIR" at bounding box center [404, 187] width 95 height 12
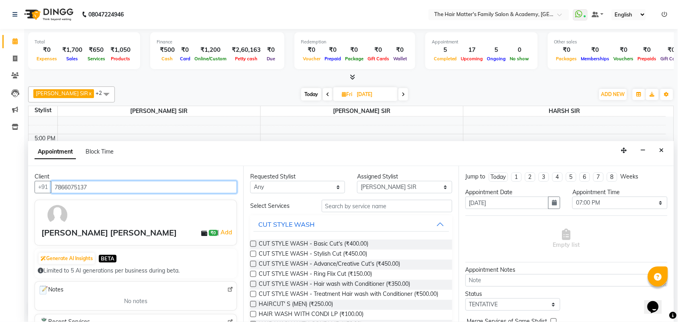
click at [159, 184] on input "7866075137" at bounding box center [144, 187] width 186 height 12
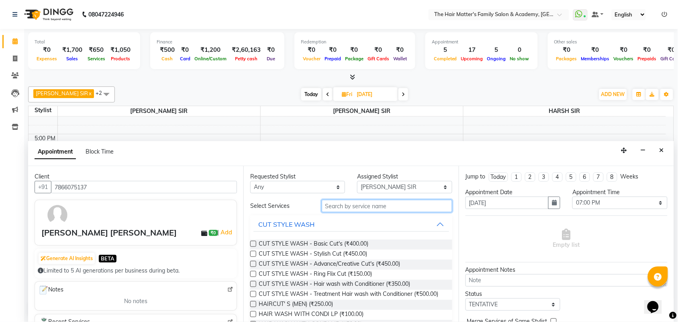
click at [354, 210] on input "text" at bounding box center [387, 206] width 131 height 12
click at [579, 16] on icon at bounding box center [578, 14] width 7 height 8
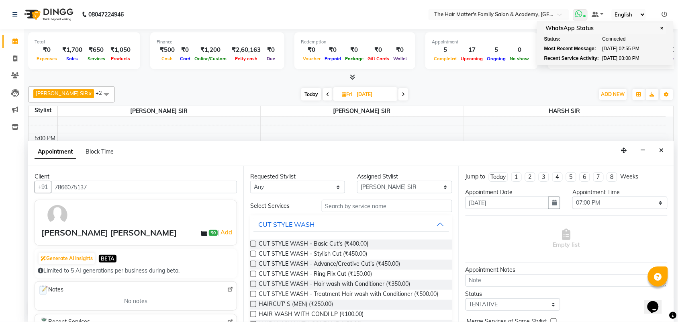
click at [659, 27] on span "✕" at bounding box center [662, 28] width 7 height 6
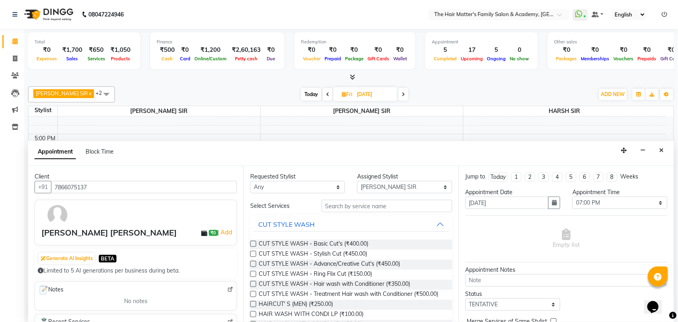
click at [669, 14] on ul "WhatsApp Status ✕ Status: Connected Most Recent Message: [DATE] 02:55 PM Recent…" at bounding box center [622, 14] width 98 height 11
click at [666, 14] on icon at bounding box center [665, 15] width 6 height 6
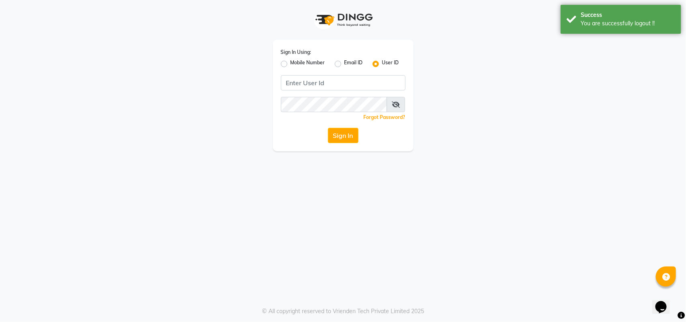
click at [291, 61] on label "Mobile Number" at bounding box center [308, 64] width 35 height 10
click at [291, 61] on input "Mobile Number" at bounding box center [293, 61] width 5 height 5
radio input "true"
radio input "false"
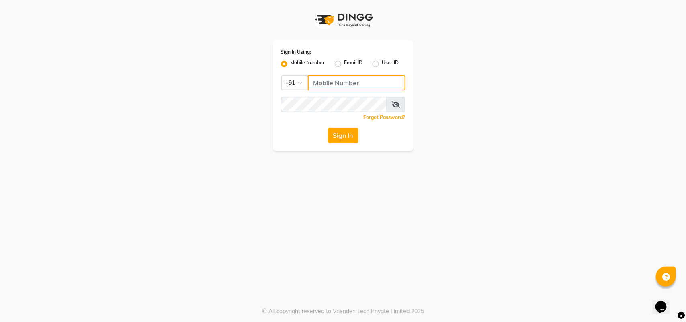
click at [331, 83] on input "Username" at bounding box center [357, 82] width 98 height 15
type input "8485953765"
click at [353, 81] on input "8485953765" at bounding box center [357, 82] width 98 height 15
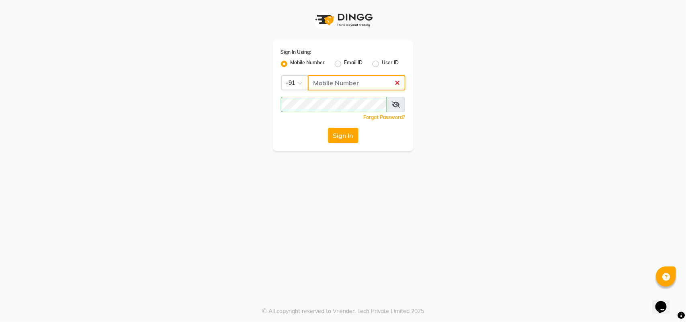
click at [340, 87] on input "Username" at bounding box center [357, 82] width 98 height 15
type input "8485953765"
click at [396, 101] on icon at bounding box center [396, 104] width 8 height 6
click at [325, 139] on div "Sign In" at bounding box center [343, 135] width 125 height 15
click at [337, 138] on button "Sign In" at bounding box center [343, 135] width 31 height 15
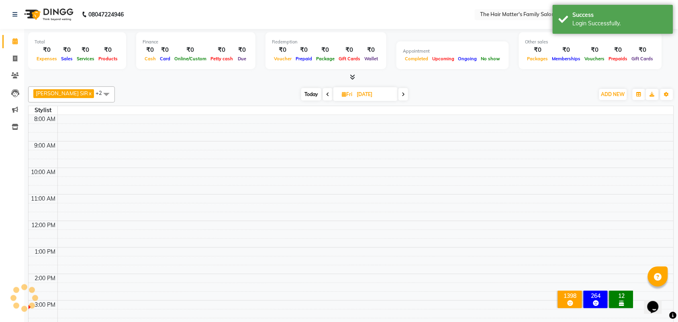
select select "en"
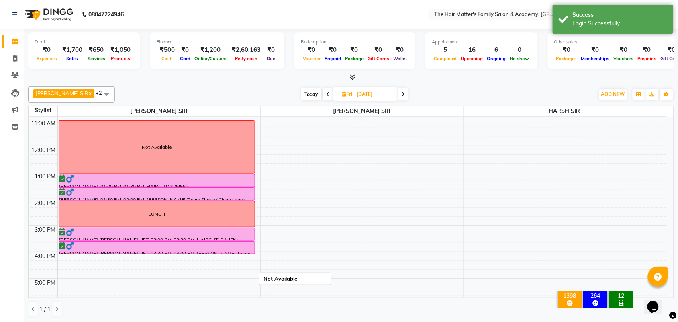
scroll to position [81, 0]
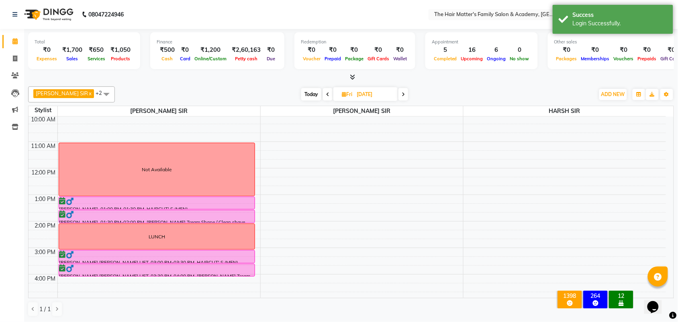
click at [323, 91] on span at bounding box center [328, 94] width 10 height 12
type input "[DATE]"
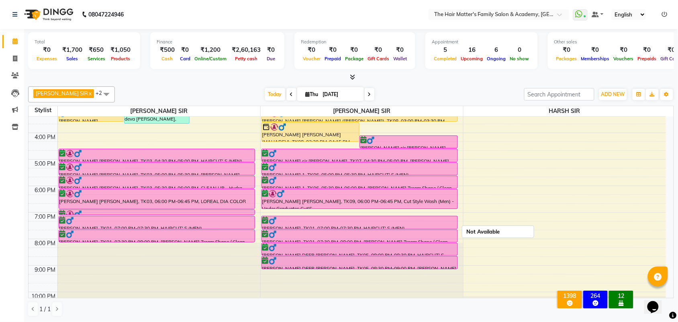
scroll to position [248, 0]
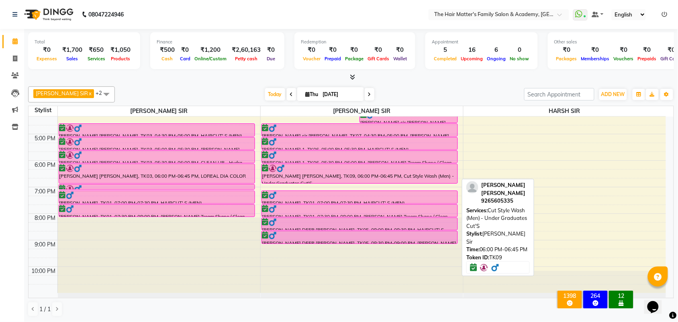
click at [354, 174] on div "[PERSON_NAME] [PERSON_NAME], TK09, 06:00 PM-06:45 PM, Cut Style Wash (Men) - Un…" at bounding box center [360, 173] width 196 height 19
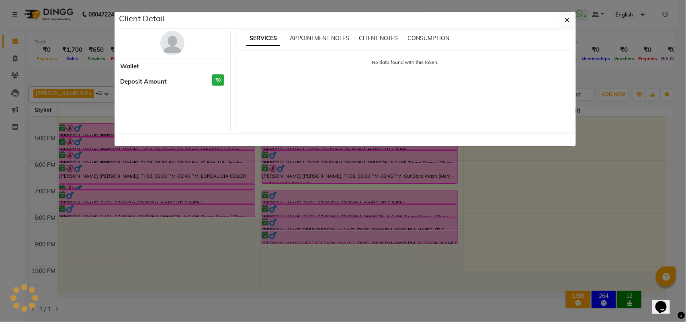
select select "6"
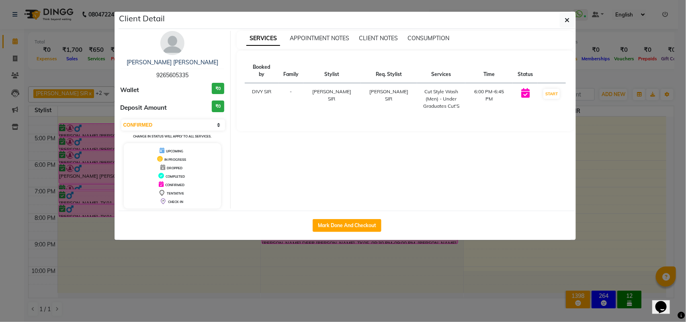
click at [629, 123] on ngb-modal-window "Client Detail [PERSON_NAME] [PERSON_NAME] 9265605335 Wallet ₹0 Deposit Amount ₹…" at bounding box center [343, 161] width 686 height 322
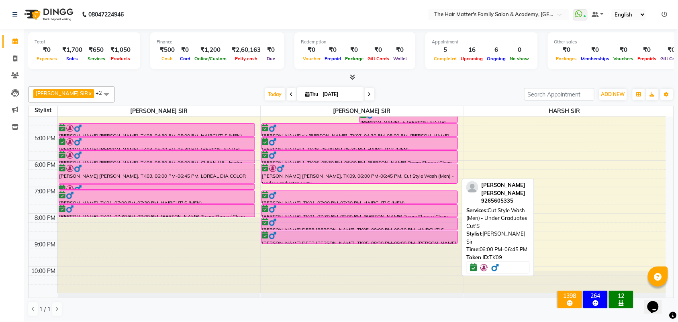
click at [381, 170] on div at bounding box center [359, 168] width 195 height 8
select select "6"
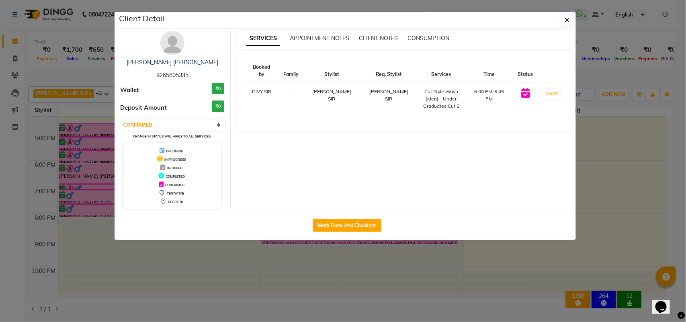
click at [643, 145] on ngb-modal-window "Client Detail [PERSON_NAME] [PERSON_NAME] 9265605335 Wallet ₹0 Deposit Amount ₹…" at bounding box center [343, 161] width 686 height 322
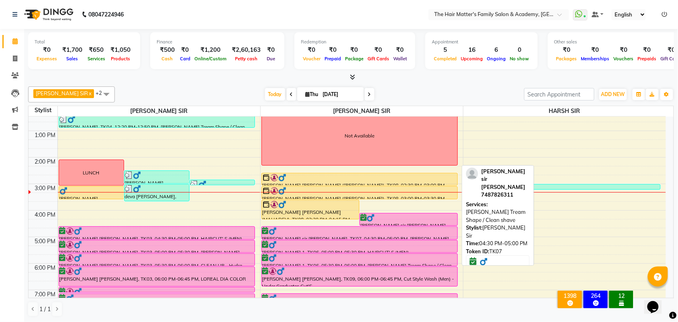
scroll to position [167, 0]
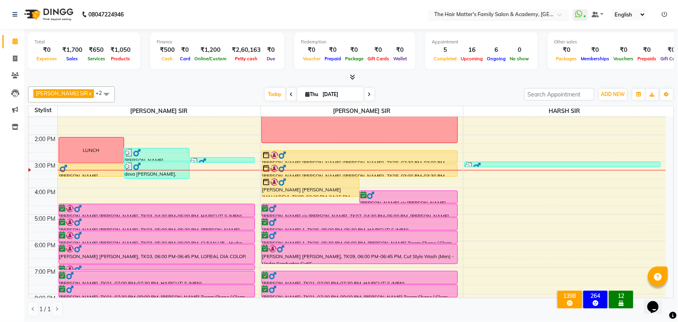
click at [431, 9] on div "Select Location × The Hair Matter's Family Salon & Academy, [GEOGRAPHIC_DATA]" at bounding box center [499, 14] width 141 height 11
click at [519, 9] on div "Select Location × The Hair Matter's Family Salon & Academy, [GEOGRAPHIC_DATA]" at bounding box center [499, 14] width 141 height 11
click at [533, 11] on input "text" at bounding box center [491, 15] width 117 height 8
click at [538, 14] on input "text" at bounding box center [491, 15] width 117 height 8
click at [555, 17] on div at bounding box center [499, 15] width 141 height 8
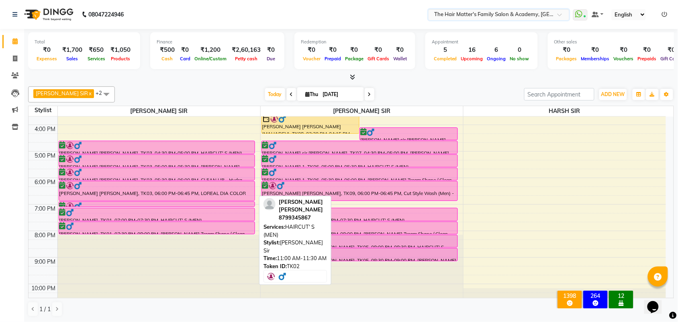
scroll to position [248, 0]
